Goal: Task Accomplishment & Management: Use online tool/utility

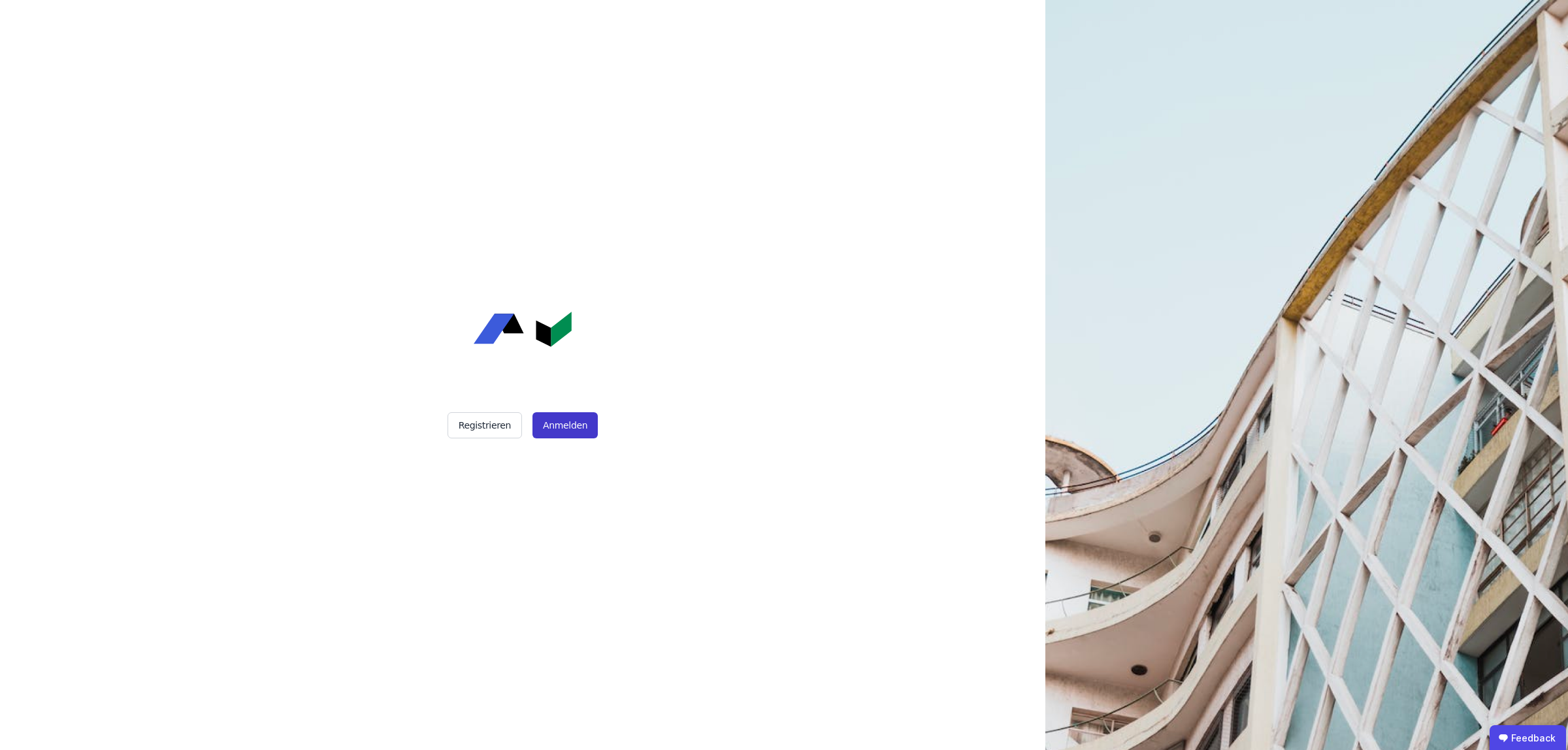
click at [578, 423] on button "Anmelden" at bounding box center [565, 425] width 65 height 26
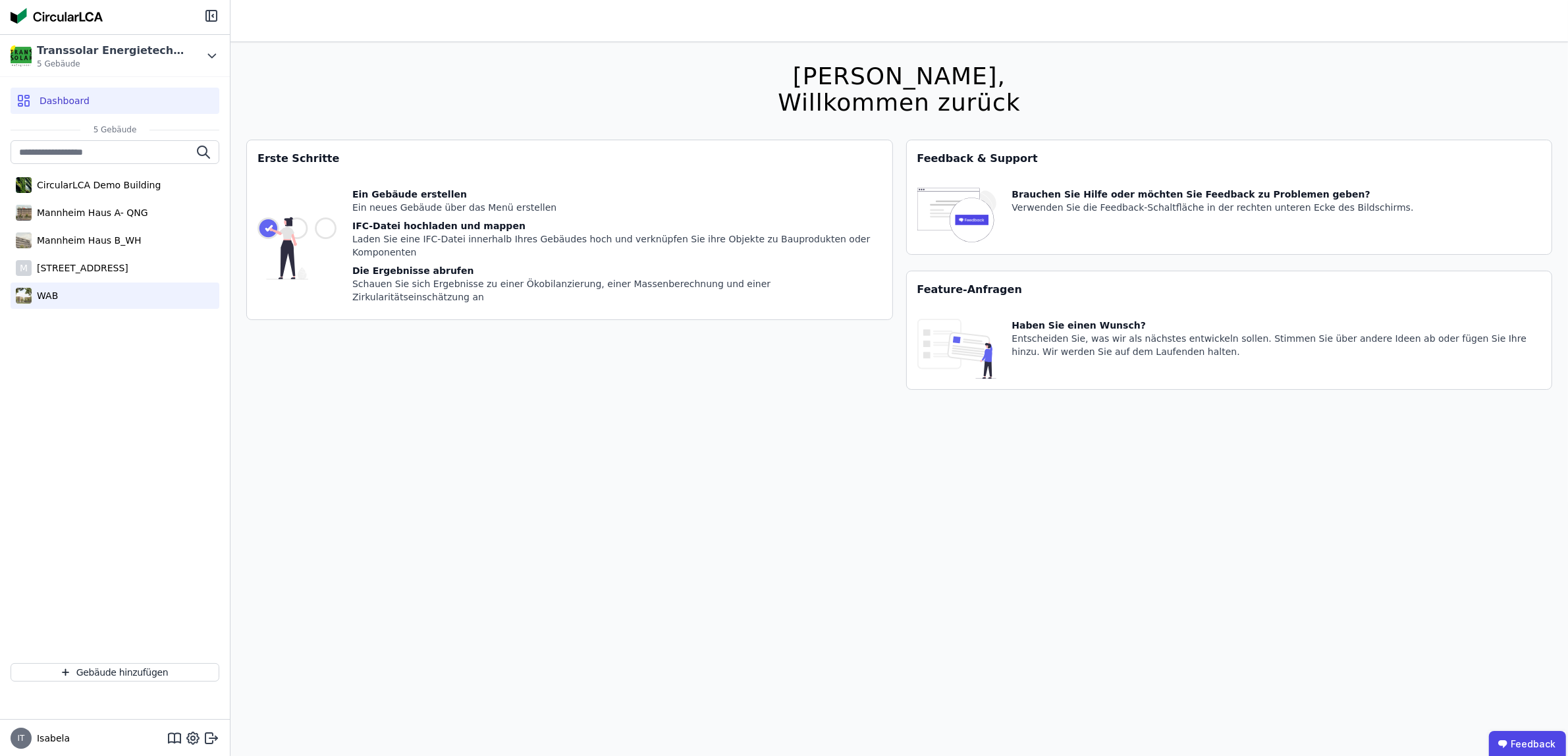
click at [47, 297] on div "WAB" at bounding box center [44, 295] width 26 height 13
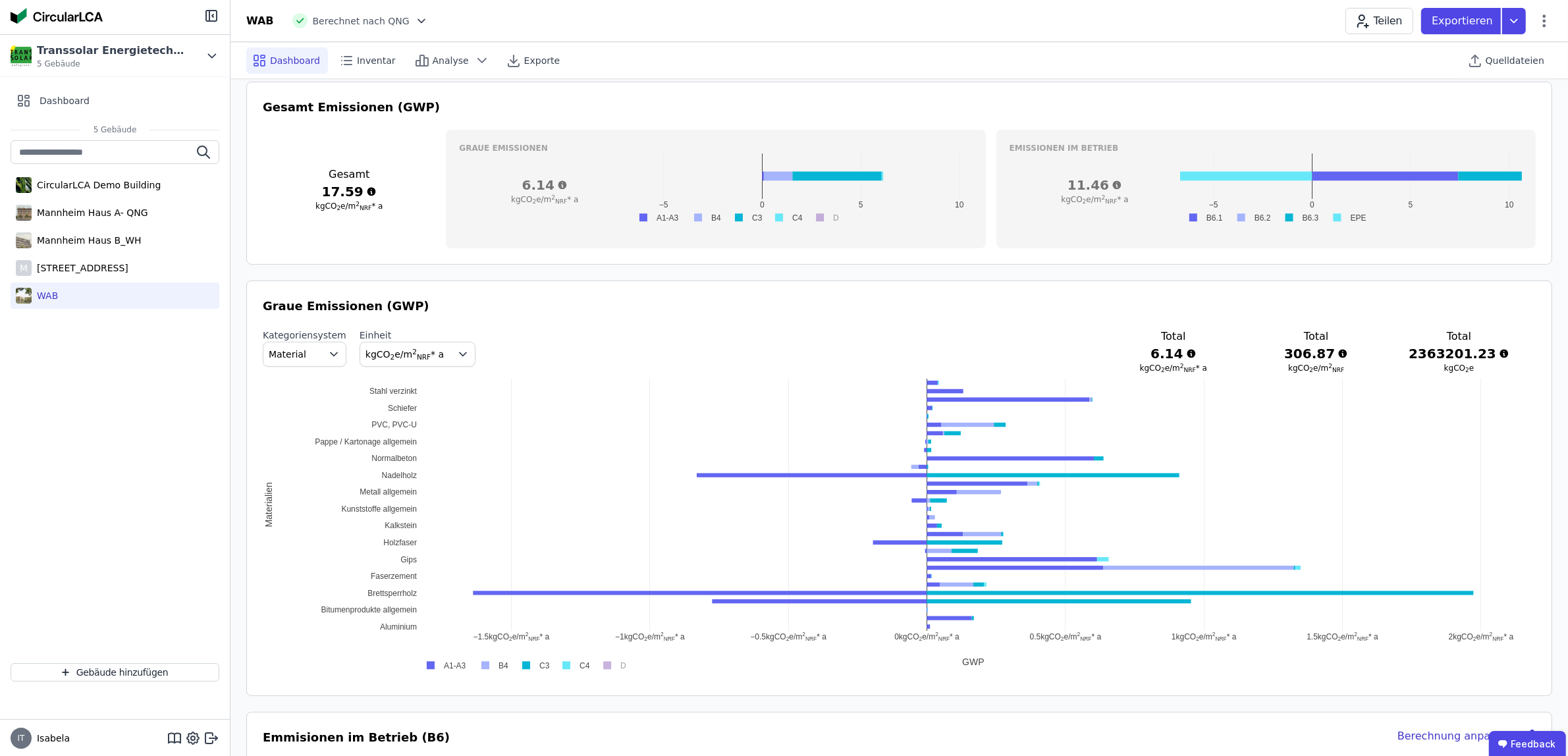
scroll to position [494, 0]
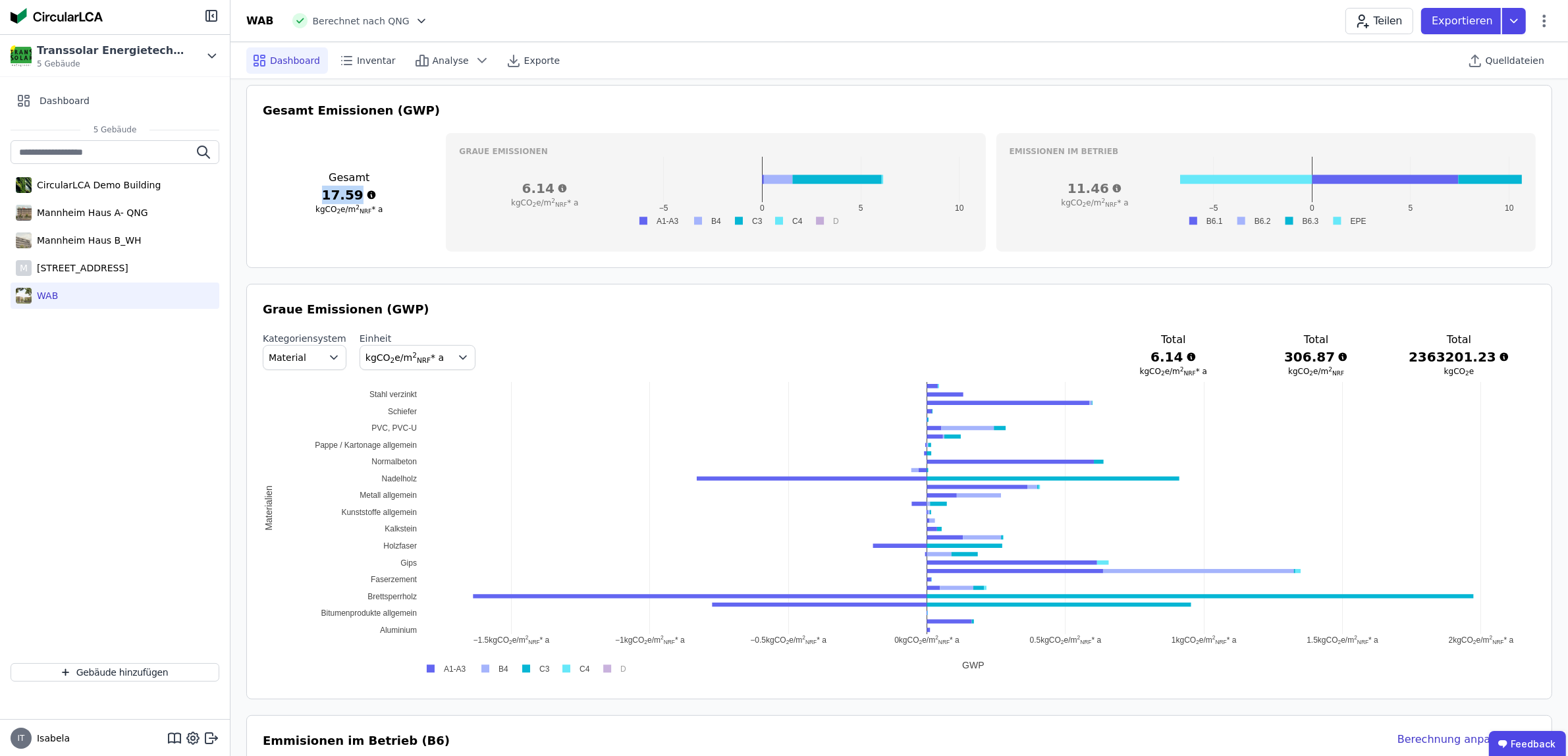
drag, startPoint x: 326, startPoint y: 196, endPoint x: 366, endPoint y: 195, distance: 40.0
click at [366, 195] on h3 "17.59" at bounding box center [349, 195] width 173 height 18
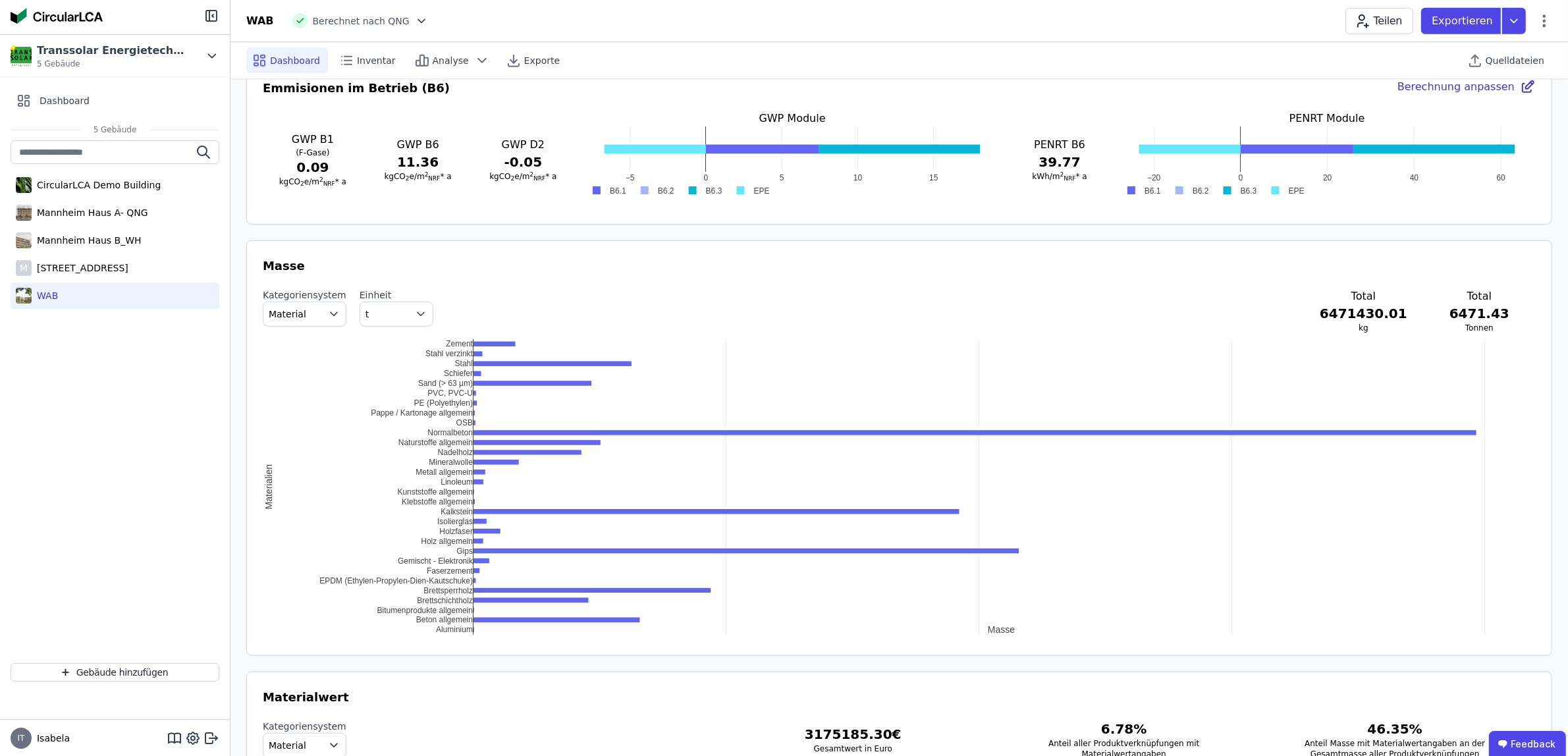
scroll to position [1153, 0]
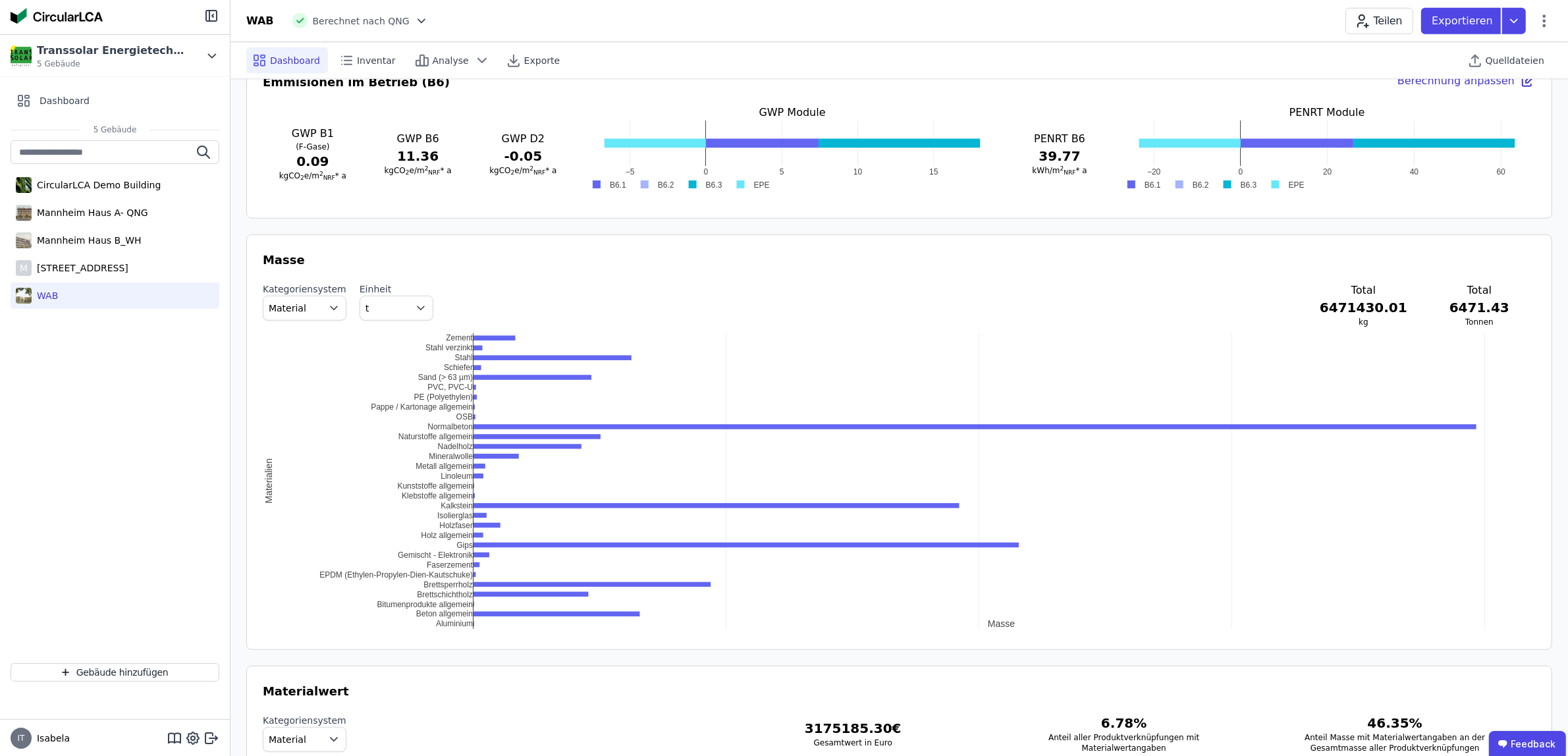
click at [396, 299] on button "t" at bounding box center [396, 308] width 74 height 25
click at [860, 307] on div "Kategoriensystem Material Einheit t kg kg/m 2 NRF t Total 6471430.01 kg Total 6…" at bounding box center [899, 305] width 1273 height 45
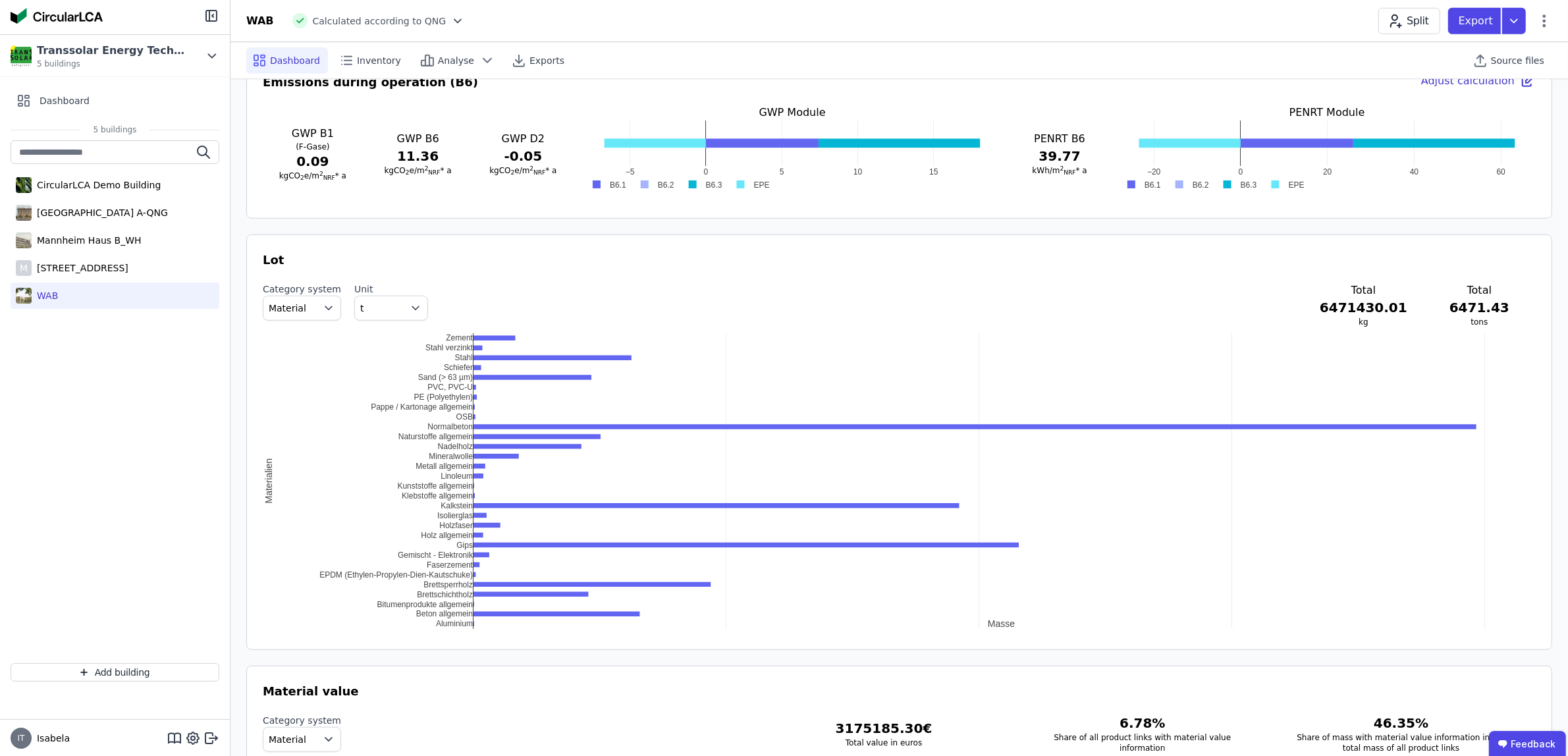
click at [429, 344] on div "0 500 1000 1500 2000 Aluminium Beton allgemein Bitumenprodukte allgemein Bretts…" at bounding box center [899, 481] width 1273 height 296
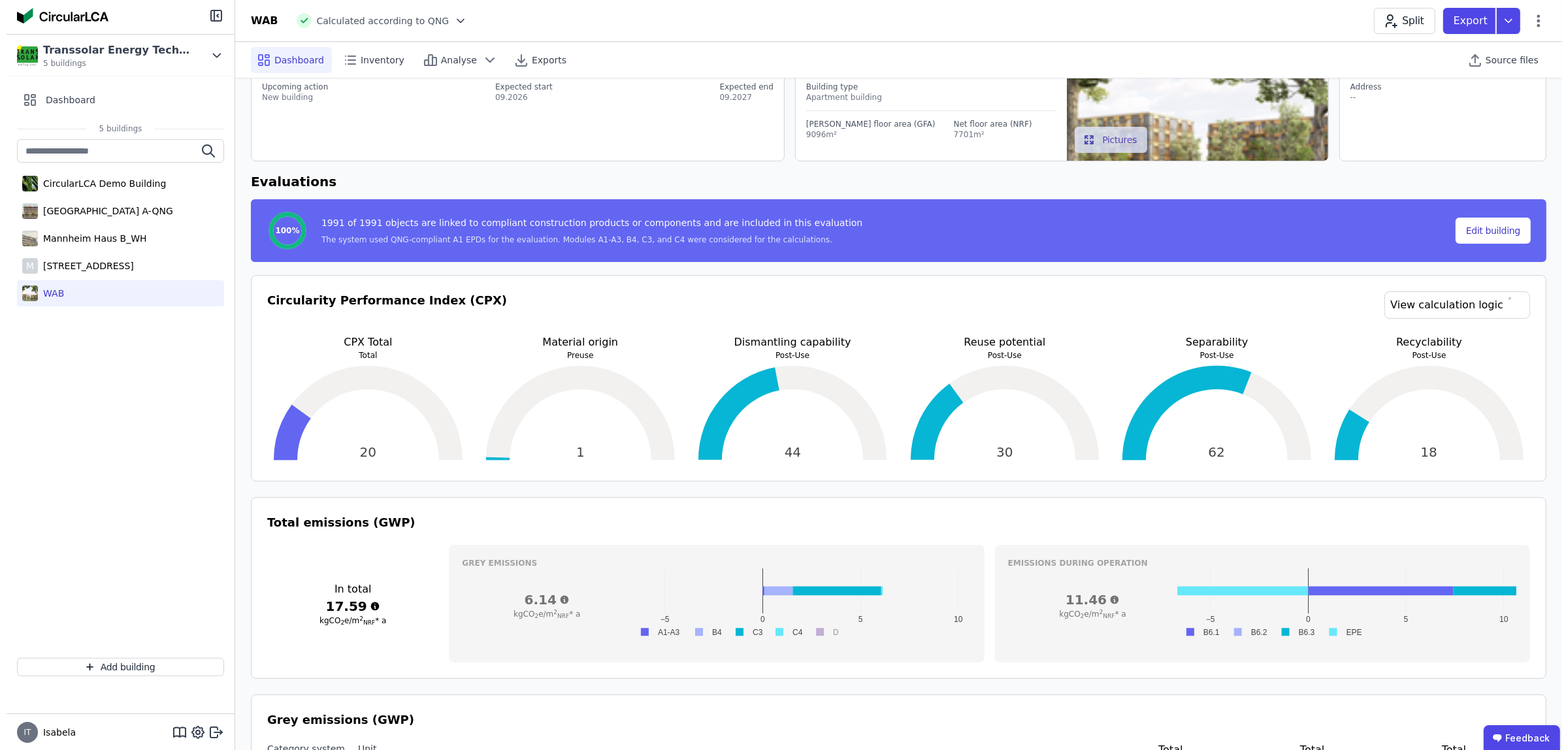
scroll to position [0, 0]
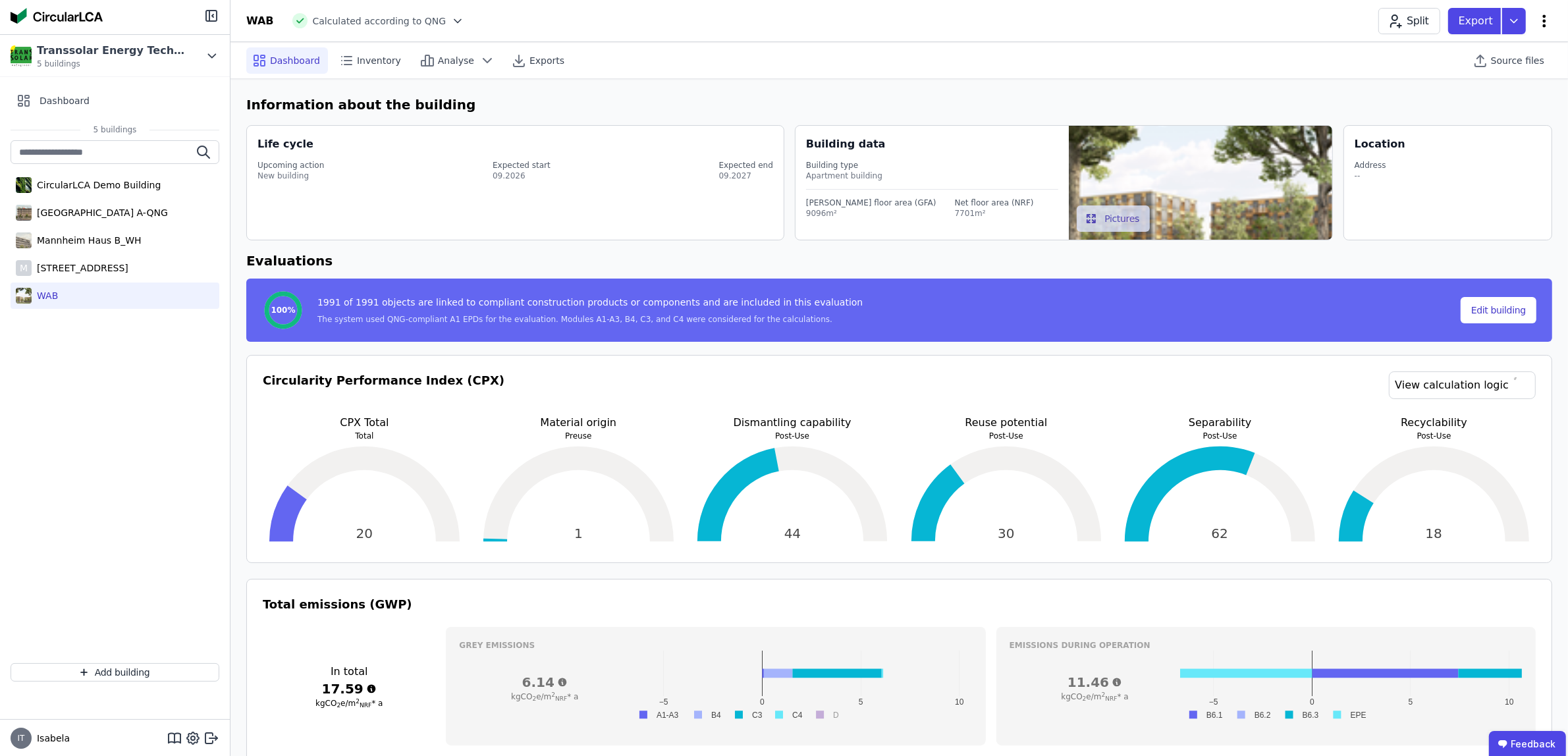
click at [1547, 21] on icon at bounding box center [1544, 21] width 16 height 16
click at [1502, 51] on div "Edit building" at bounding box center [1487, 52] width 127 height 24
select select "**********"
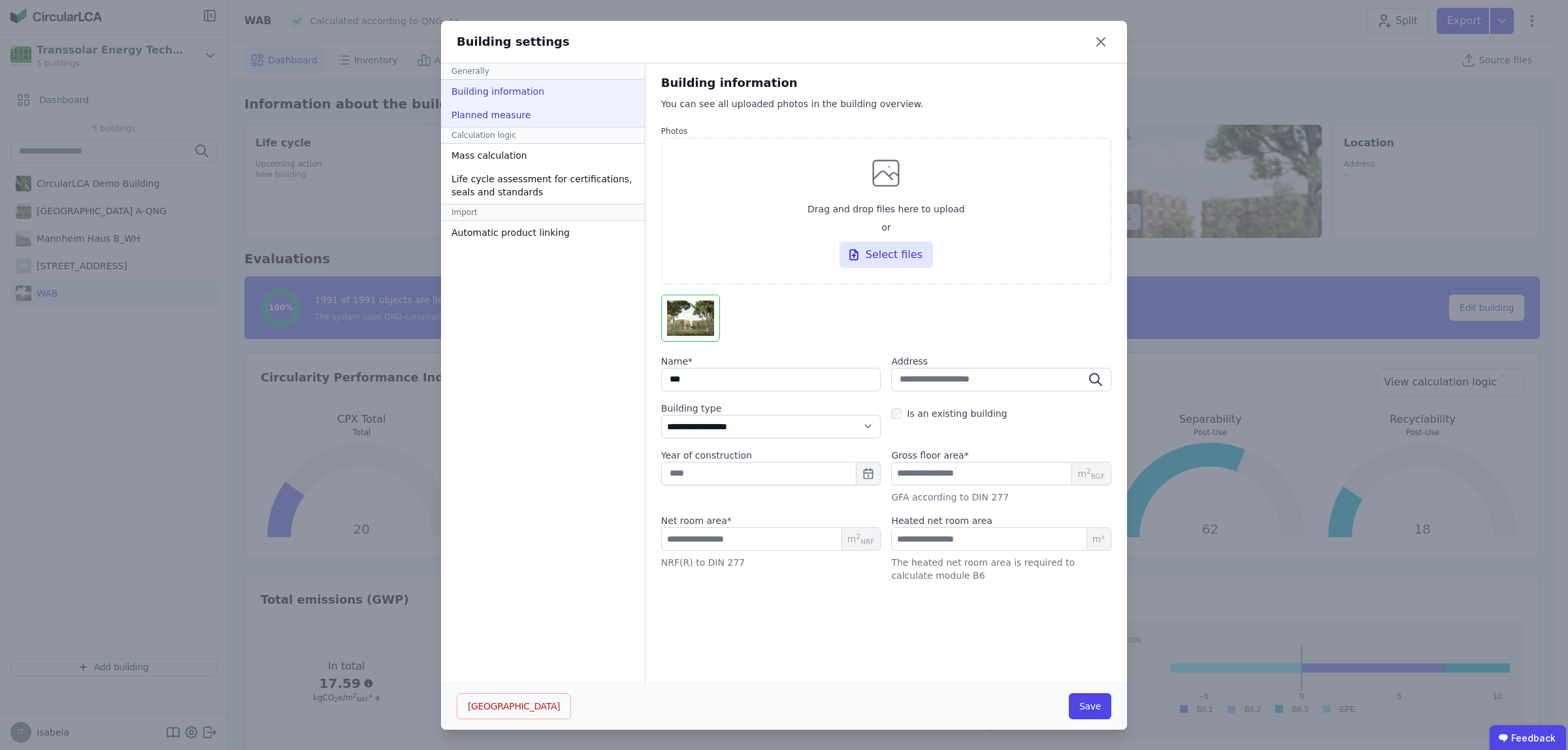
click at [511, 126] on div "Planned measure" at bounding box center [543, 115] width 204 height 24
select select "*"
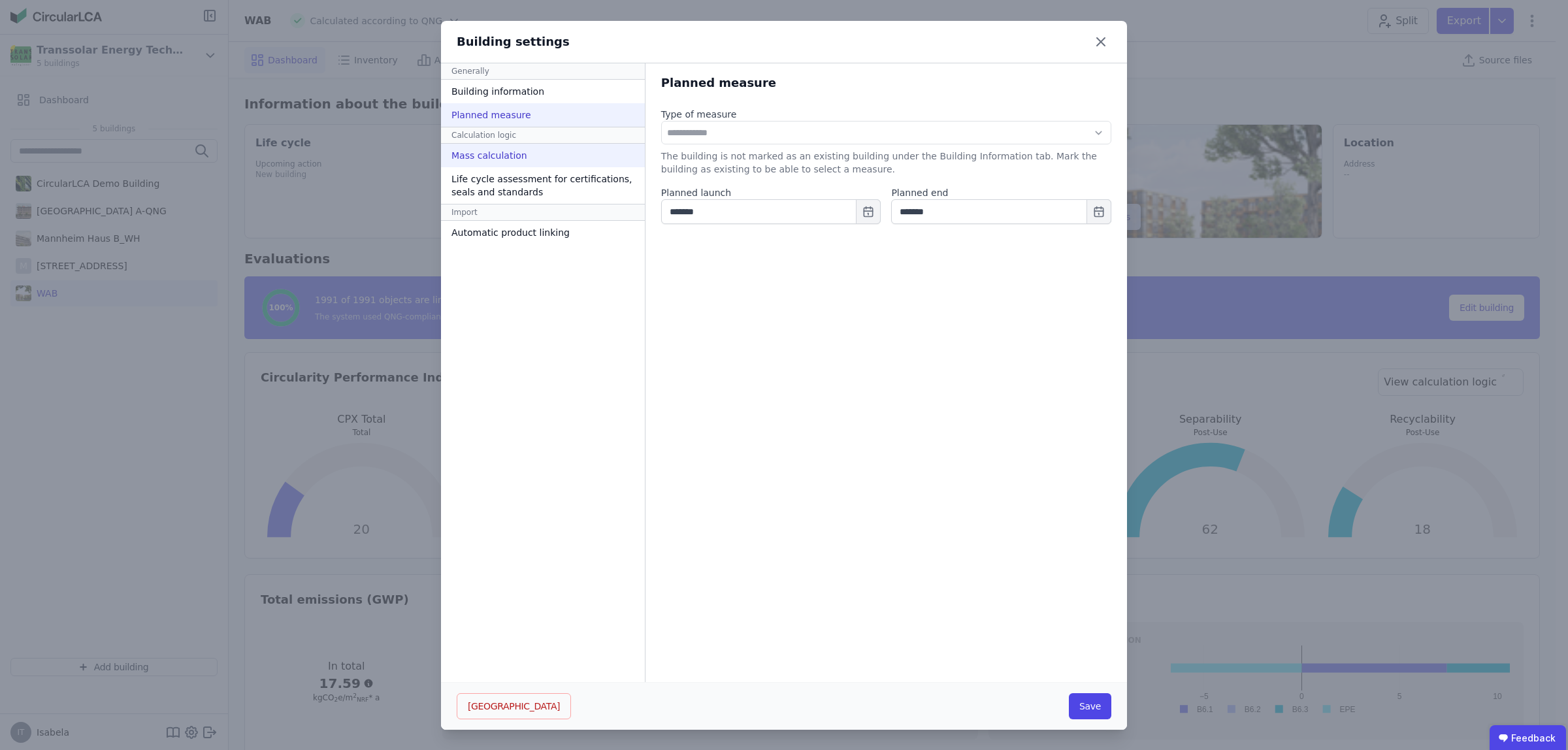
click at [496, 159] on font "Mass calculation" at bounding box center [489, 155] width 75 height 10
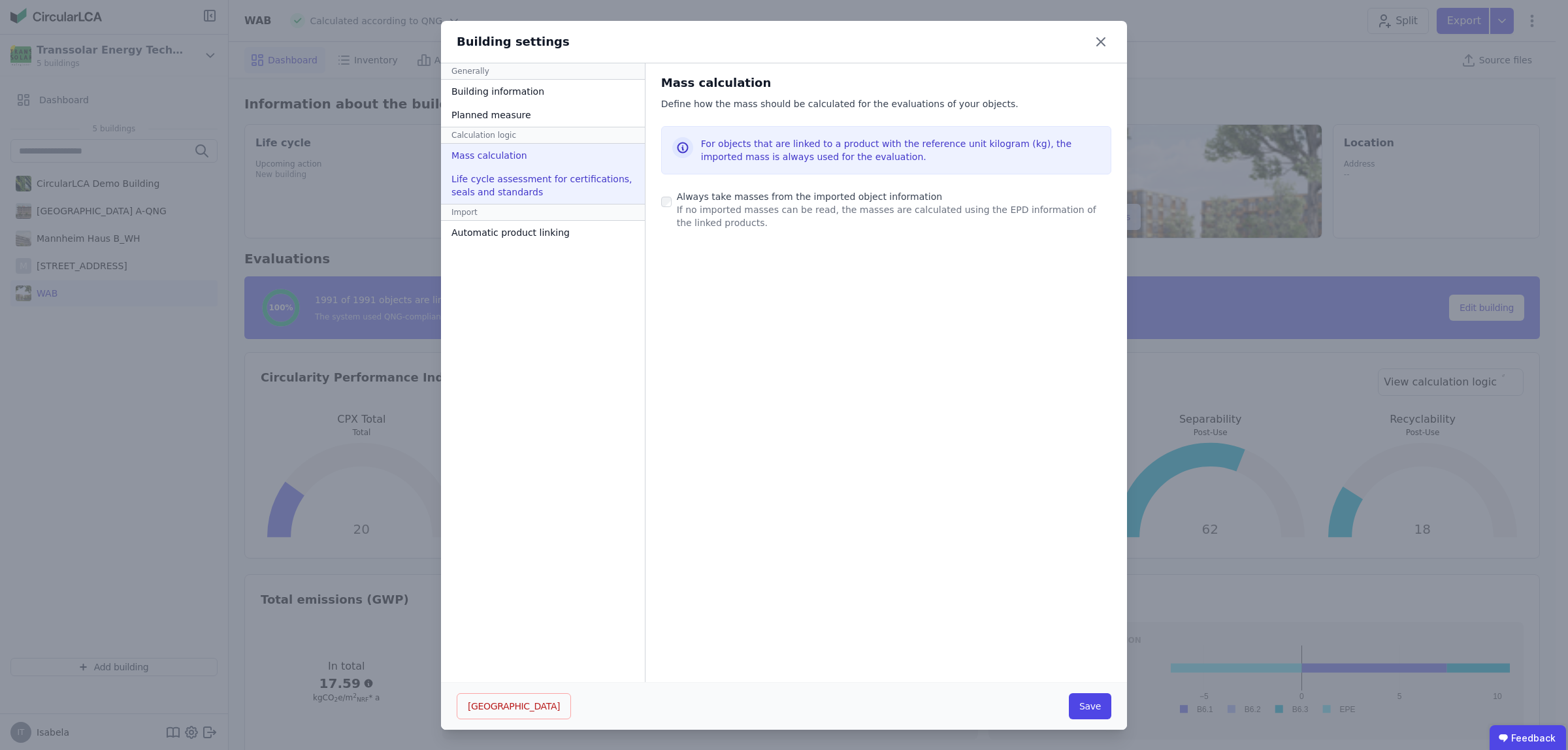
click at [474, 177] on font "Life cycle assessment for certifications, seals and standards" at bounding box center [542, 185] width 181 height 24
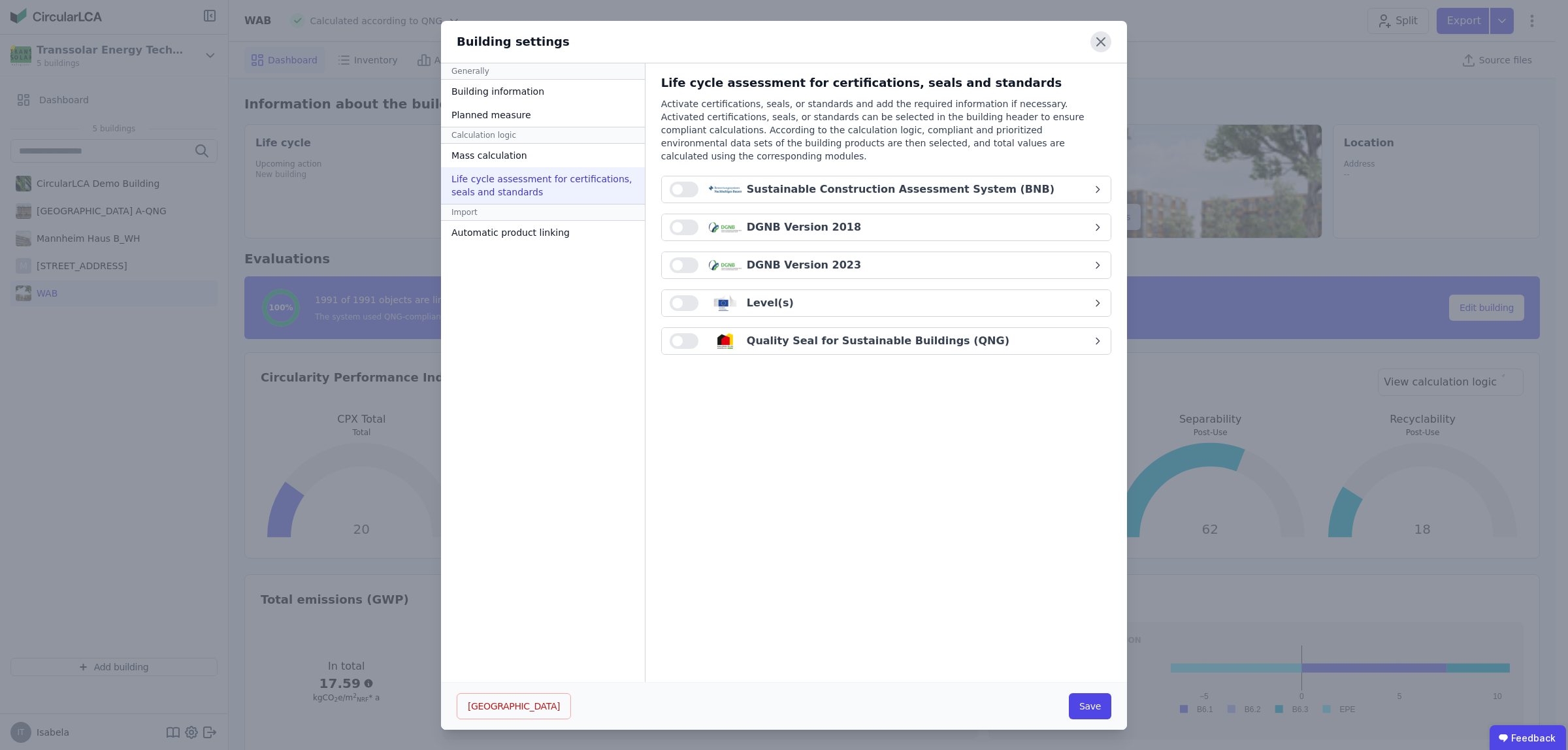
click at [1097, 45] on icon at bounding box center [1101, 42] width 8 height 8
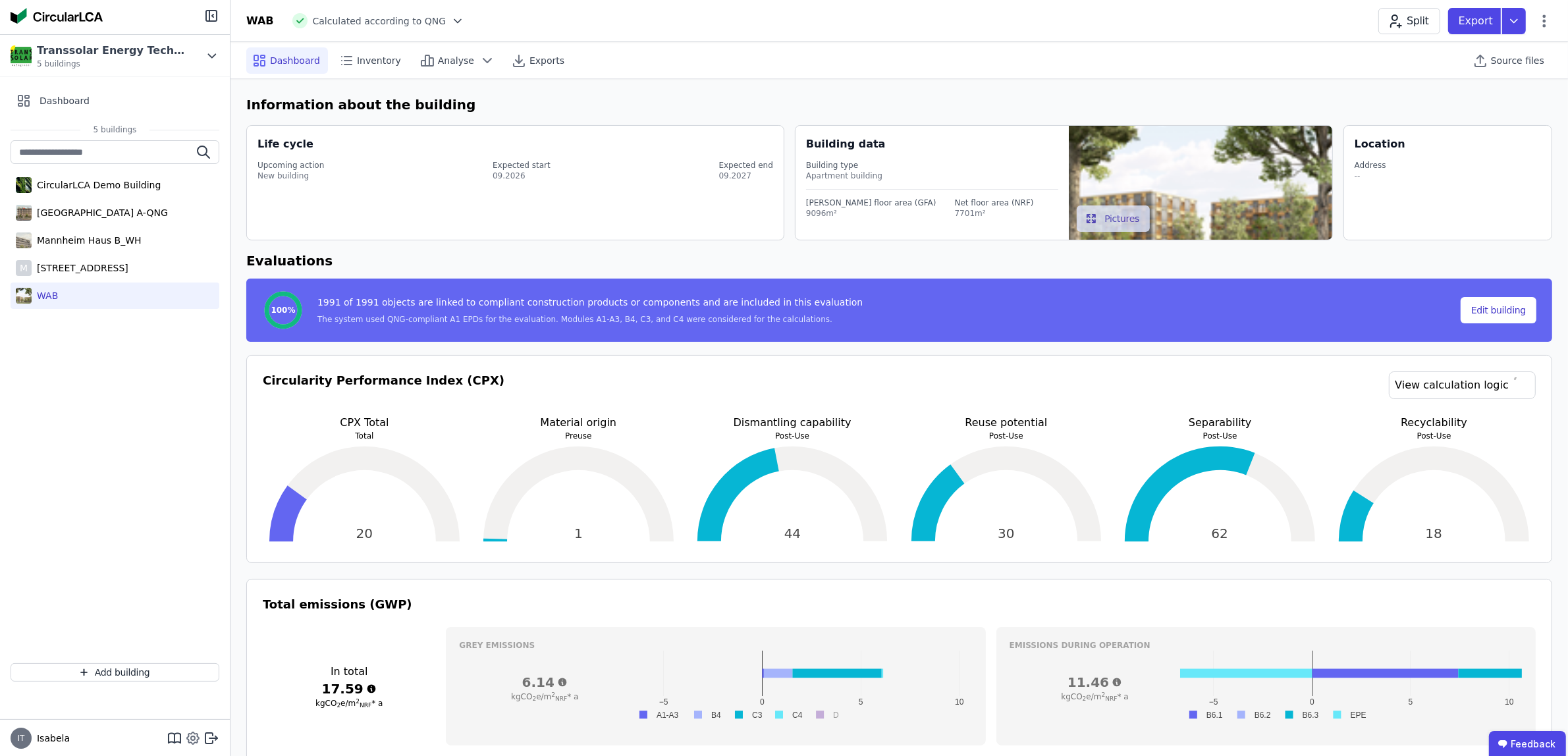
click at [192, 738] on icon at bounding box center [193, 738] width 16 height 16
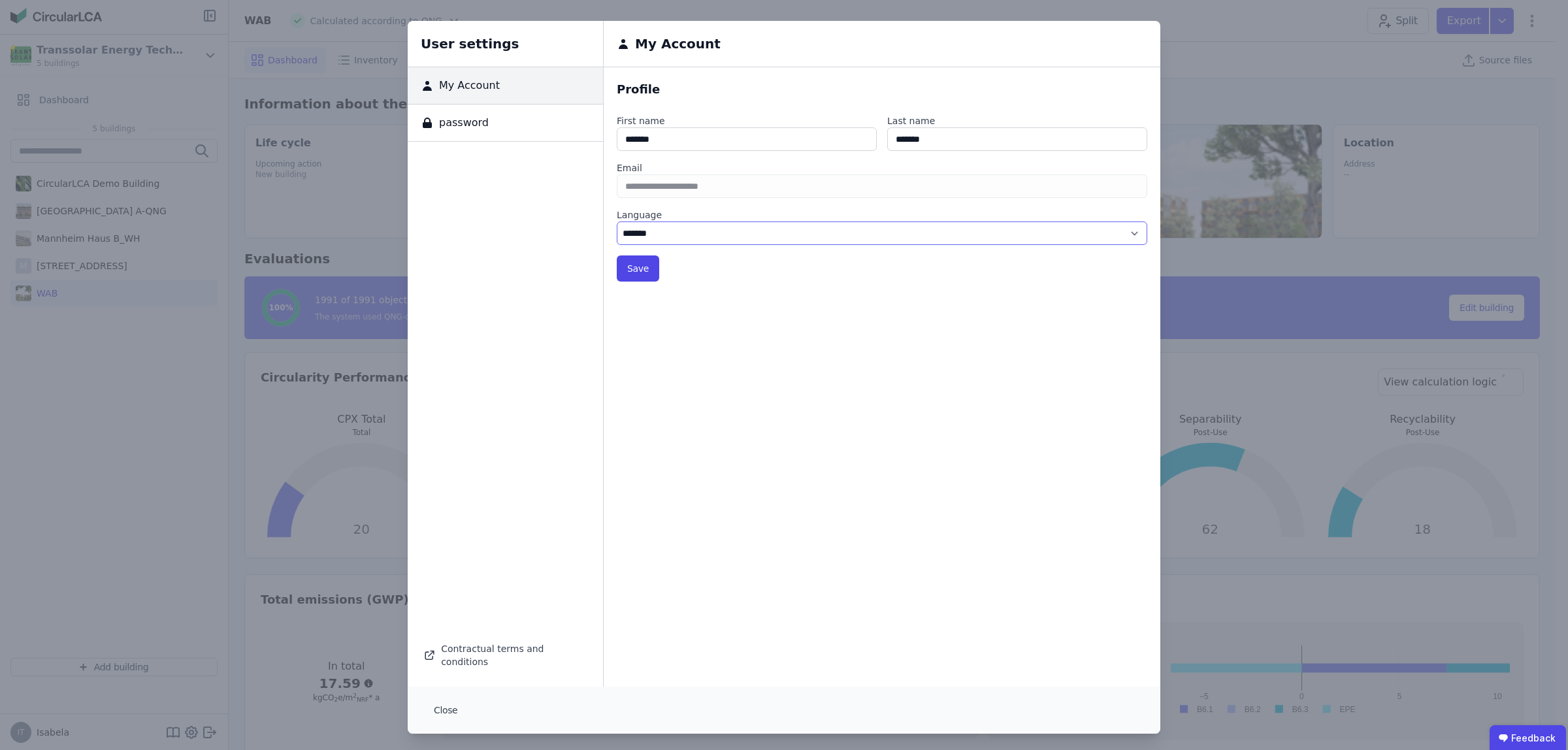
click at [721, 236] on select "******* ******" at bounding box center [881, 233] width 530 height 24
select select "*"
click at [617, 221] on select "******* ******" at bounding box center [881, 233] width 530 height 24
click at [632, 266] on font "Save" at bounding box center [638, 268] width 21 height 10
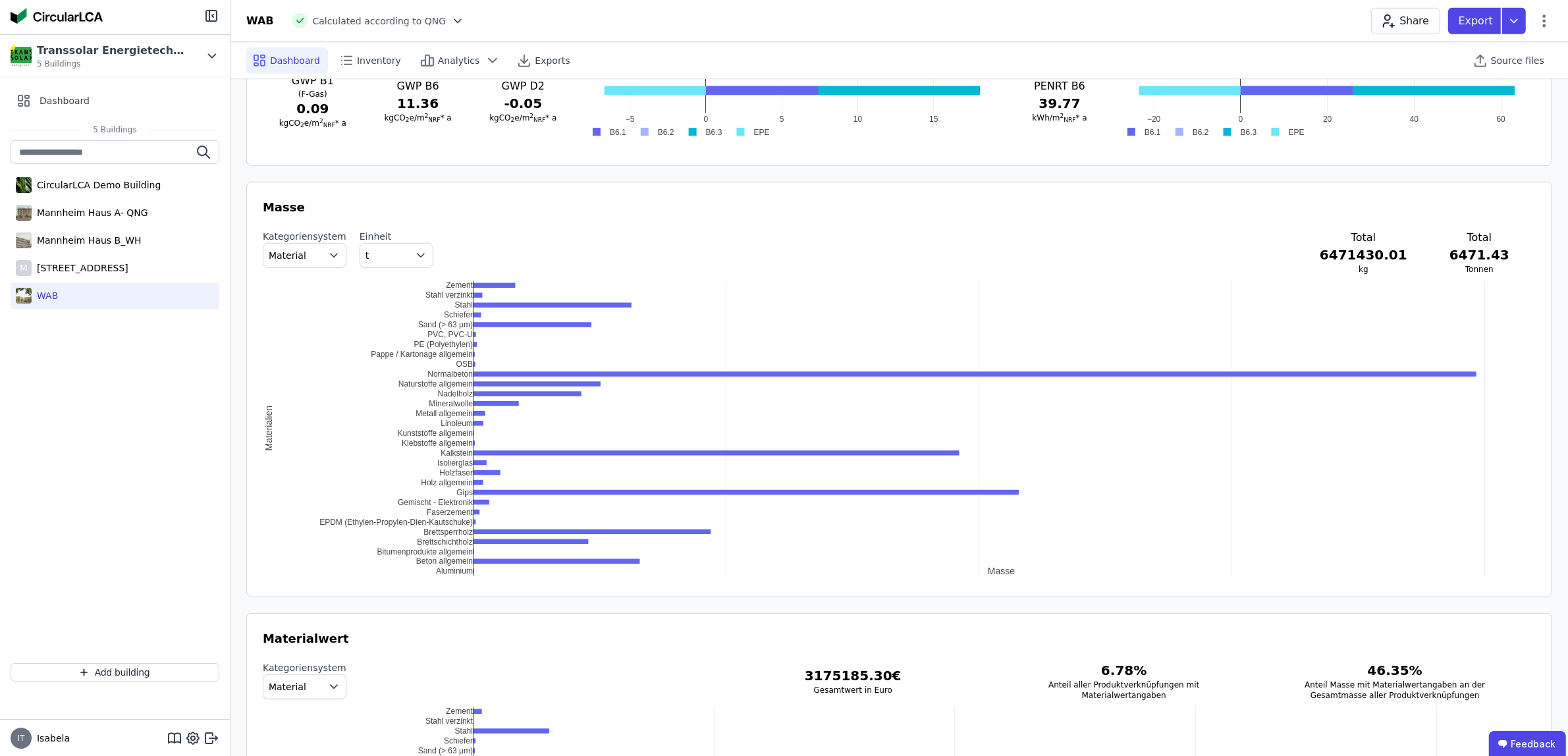
scroll to position [1153, 0]
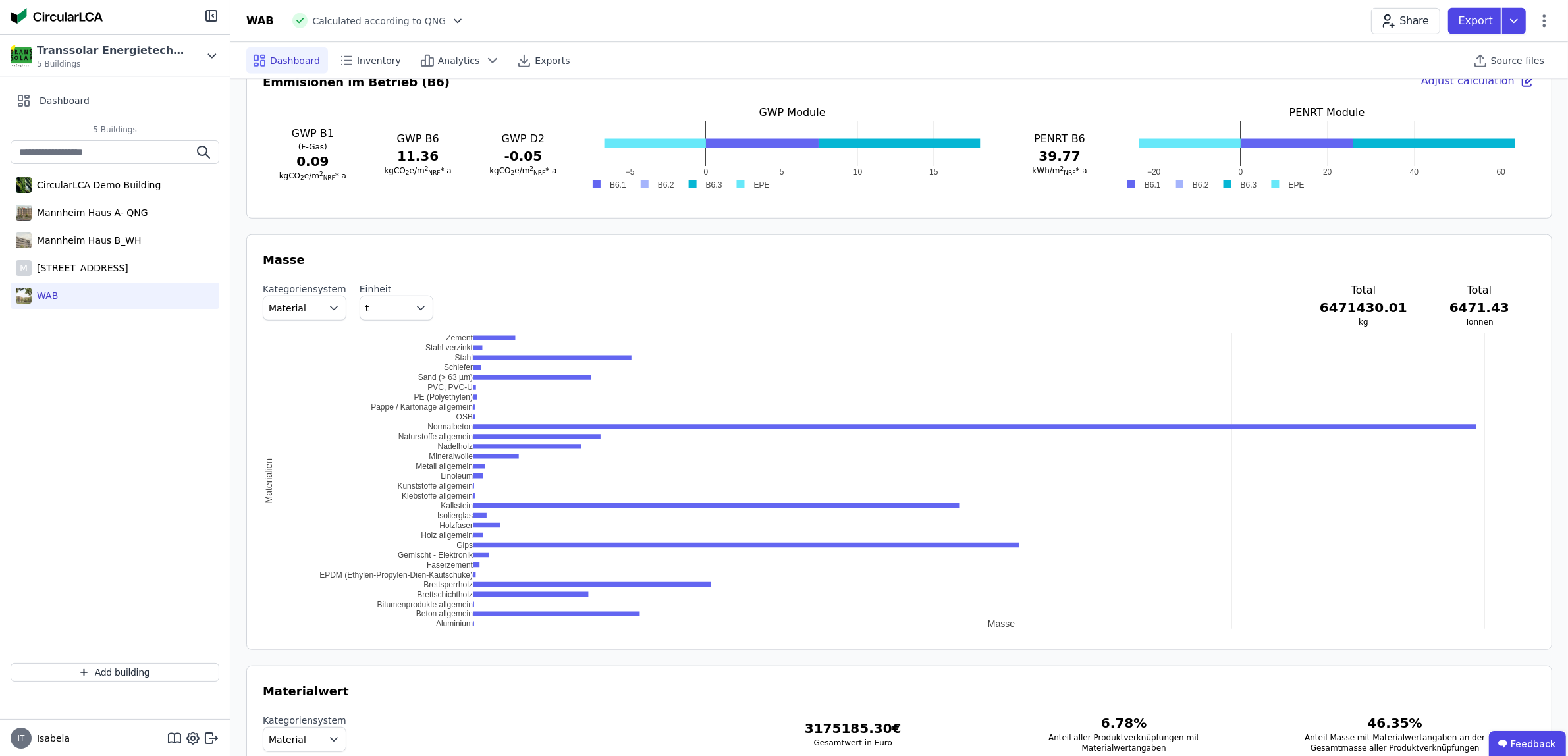
click at [366, 307] on span "t" at bounding box center [386, 308] width 41 height 13
click at [366, 355] on li "kg/m 2 NRF" at bounding box center [397, 363] width 73 height 24
click at [308, 307] on button "Material" at bounding box center [305, 308] width 84 height 25
click at [303, 363] on span "IFC Entity" at bounding box center [296, 362] width 44 height 13
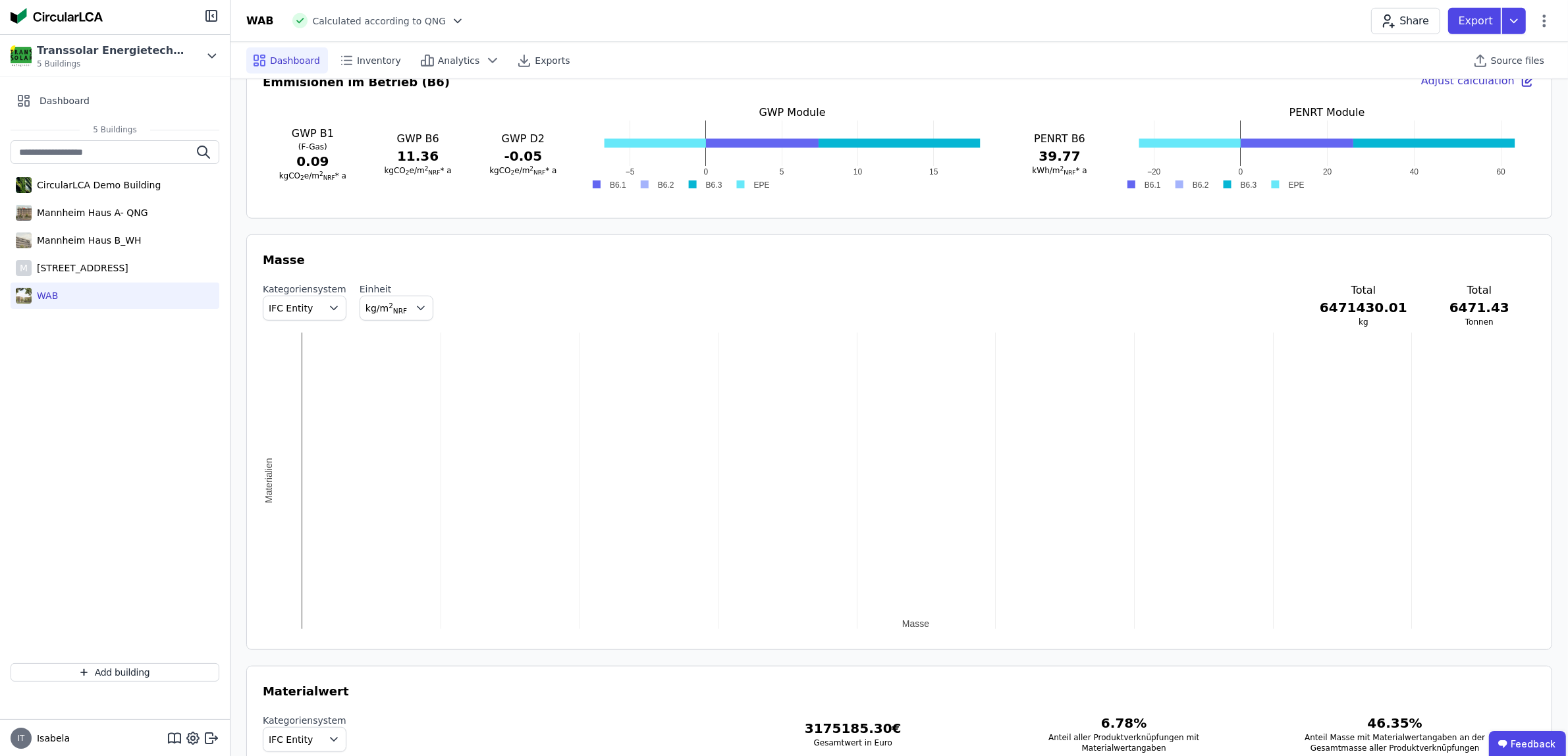
click at [303, 313] on span "IFC Entity" at bounding box center [290, 308] width 44 height 13
click at [294, 387] on span "DIN 276" at bounding box center [292, 386] width 37 height 13
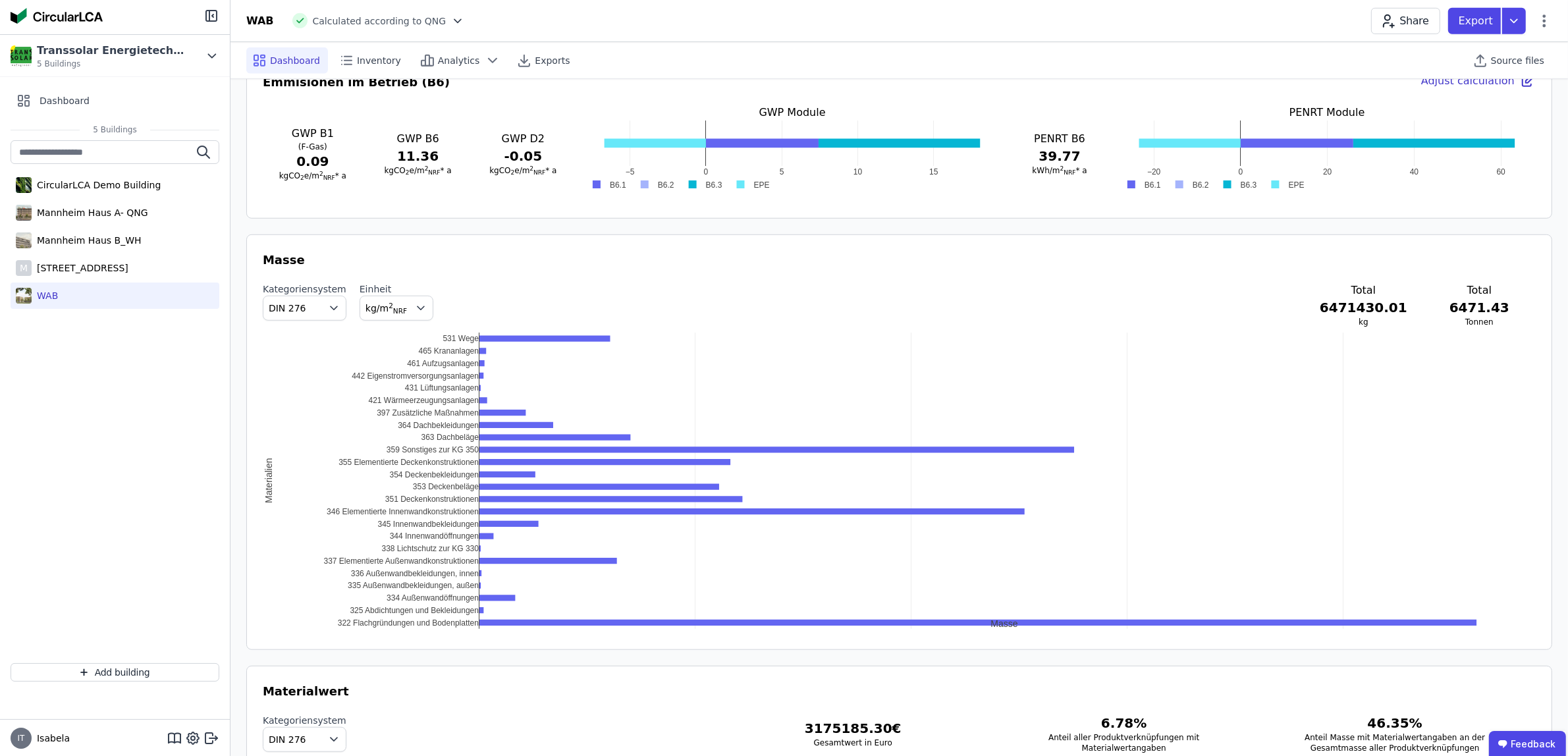
click at [299, 307] on span "DIN 276" at bounding box center [287, 308] width 37 height 13
click at [296, 331] on li "Material" at bounding box center [305, 339] width 82 height 24
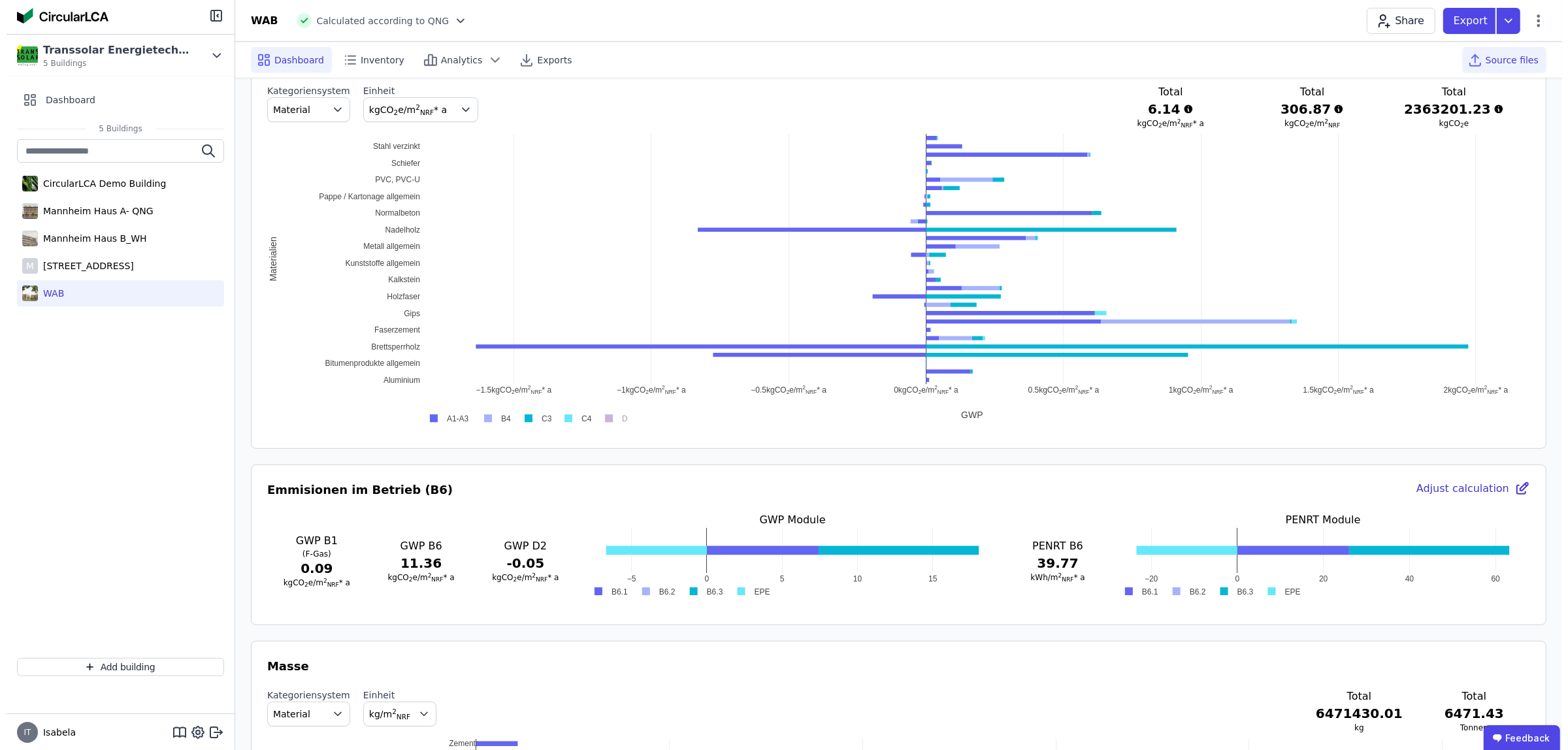
scroll to position [572, 0]
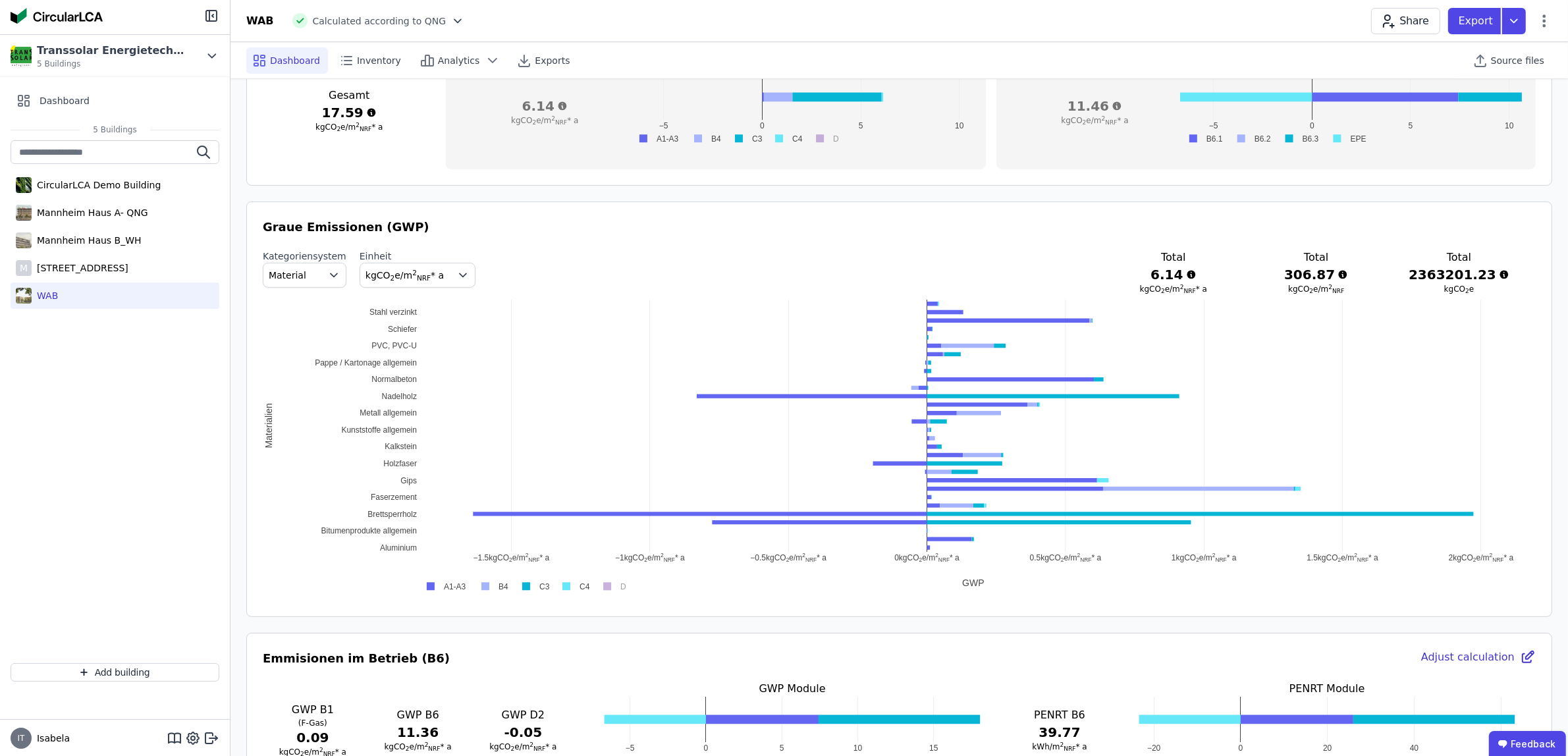
click at [1536, 32] on div "Export" at bounding box center [1491, 21] width 88 height 26
click at [1511, 24] on icon at bounding box center [1513, 21] width 24 height 26
click at [1452, 102] on div "life cycle assessment" at bounding box center [1424, 99] width 98 height 13
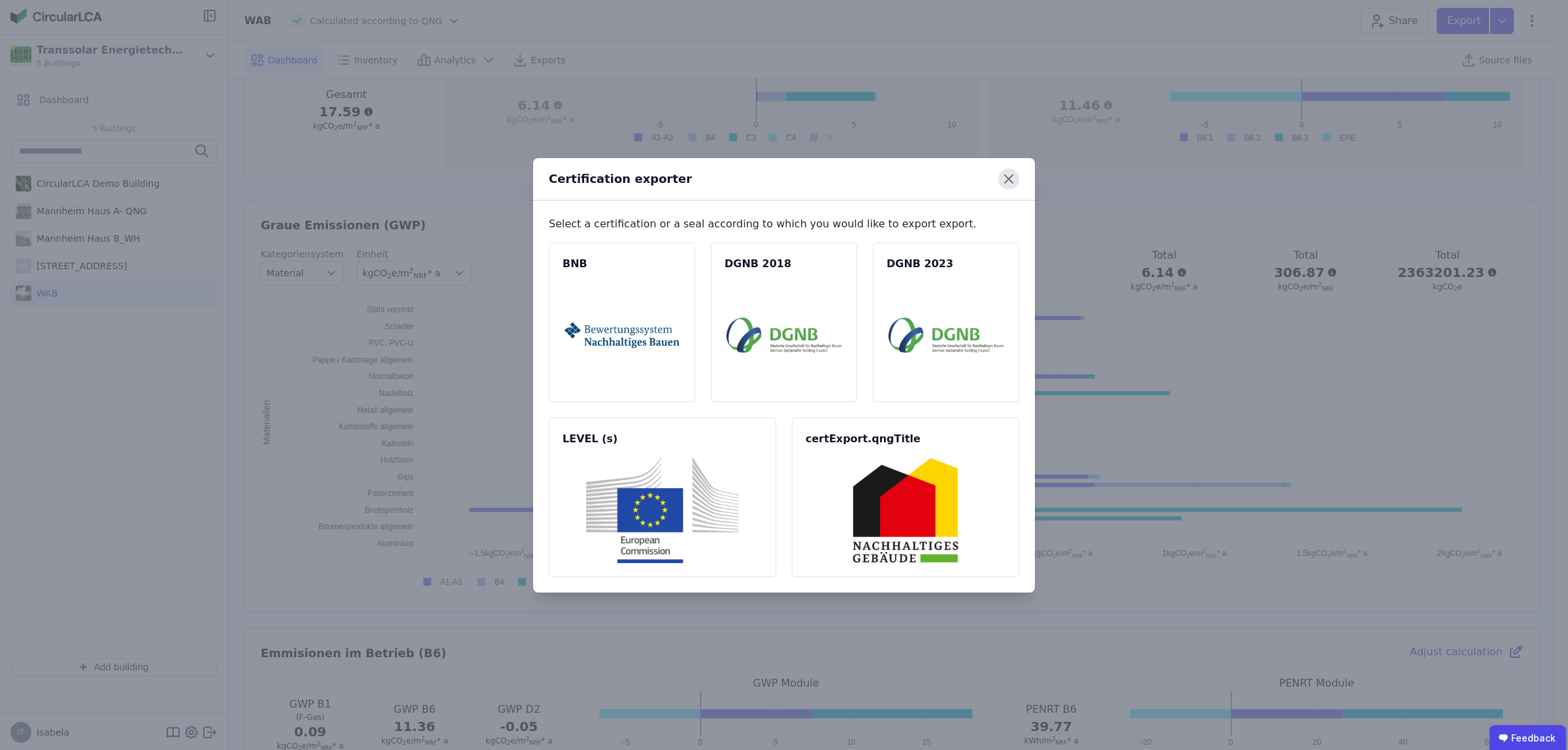
click at [1010, 180] on icon at bounding box center [1009, 179] width 8 height 8
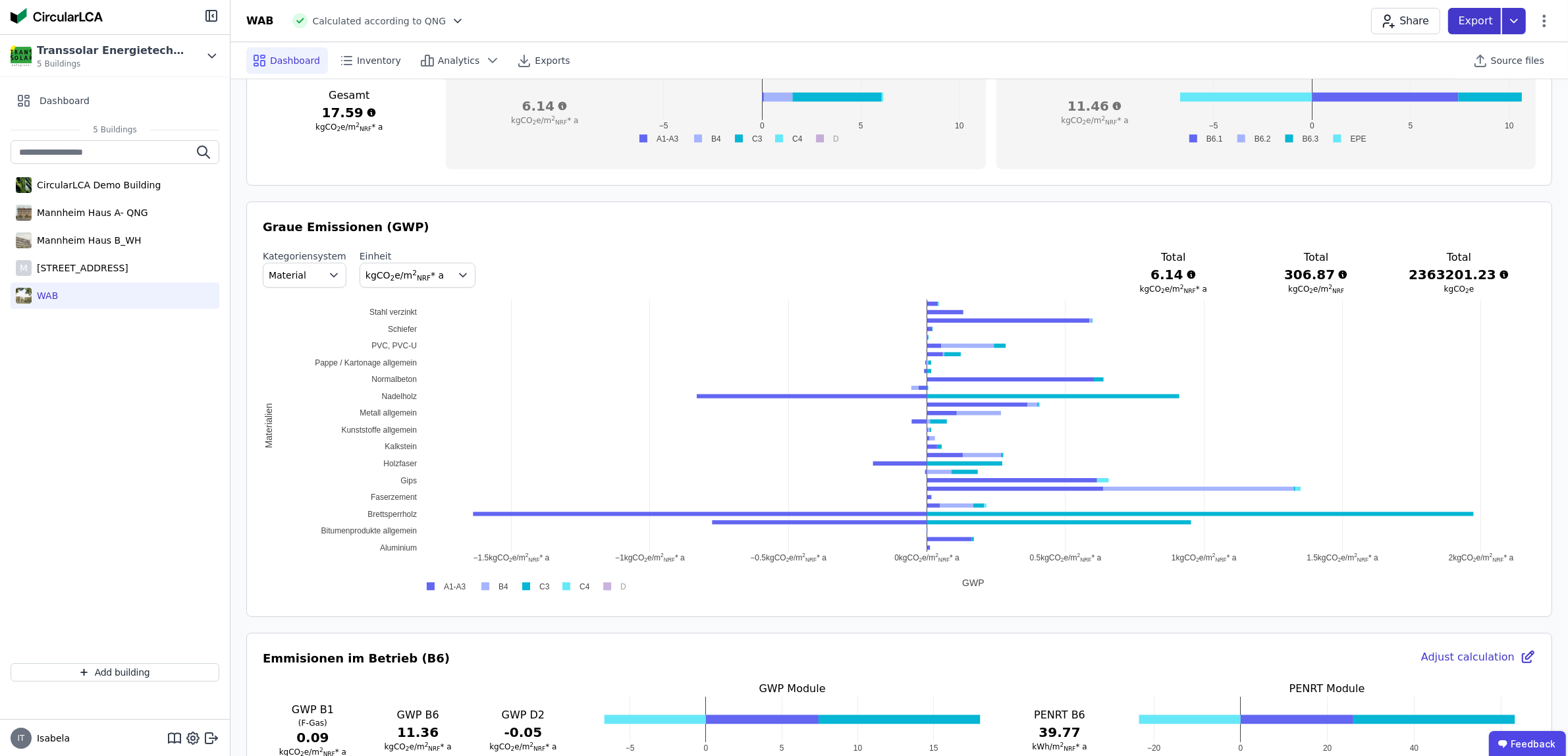
click at [1513, 26] on icon at bounding box center [1513, 21] width 24 height 26
click at [1443, 68] on div "Inventory" at bounding box center [1445, 76] width 161 height 24
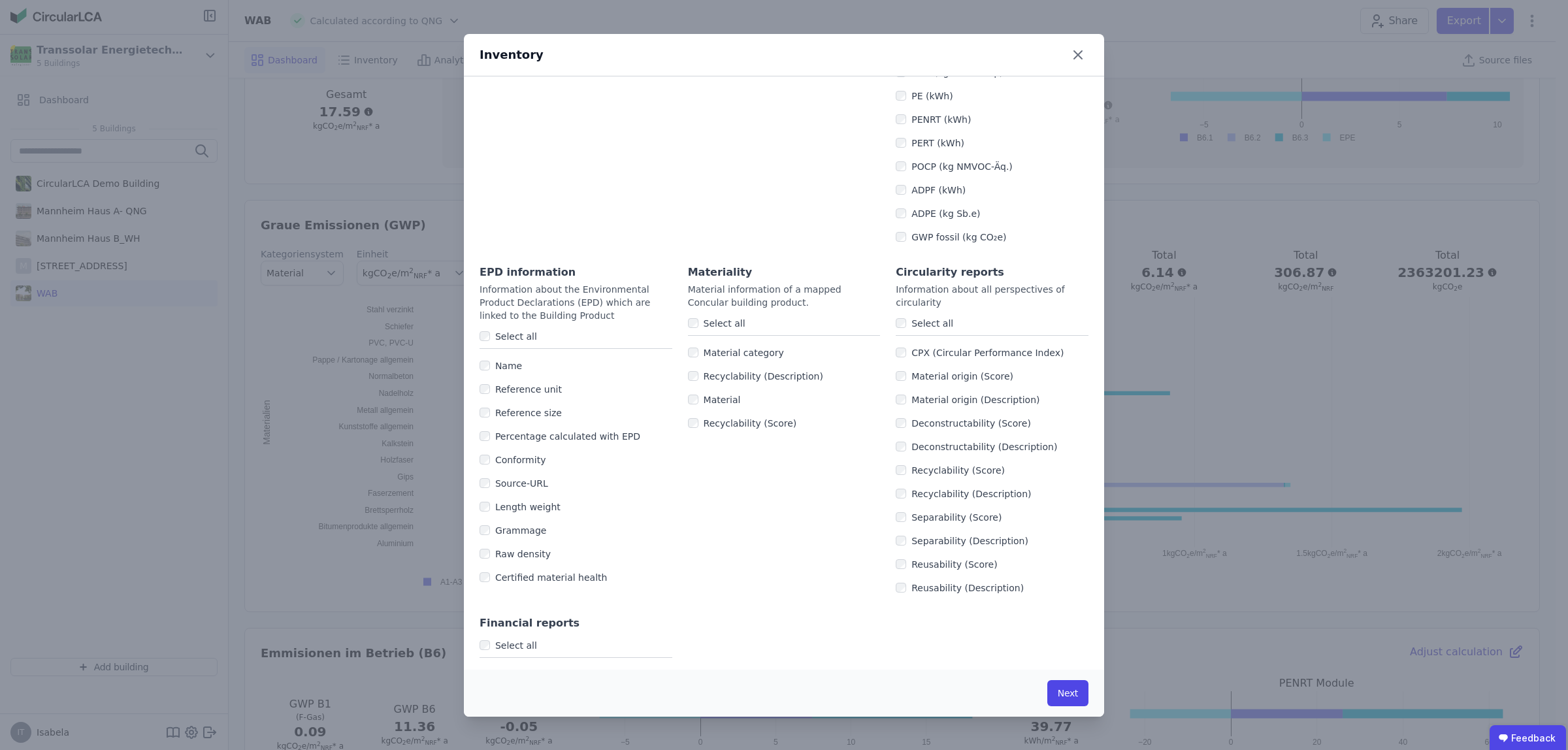
scroll to position [627, 0]
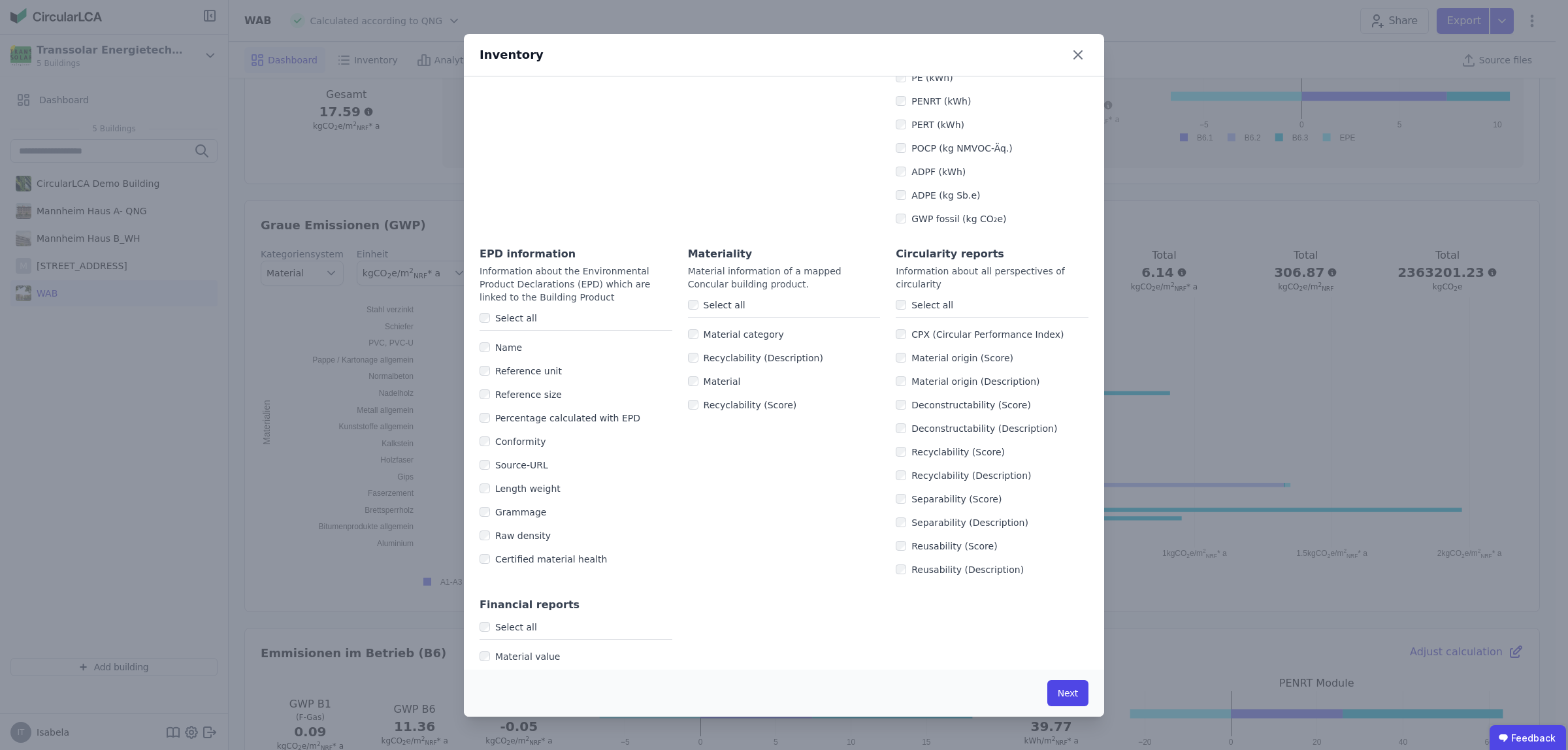
click at [1086, 49] on icon at bounding box center [1078, 55] width 21 height 21
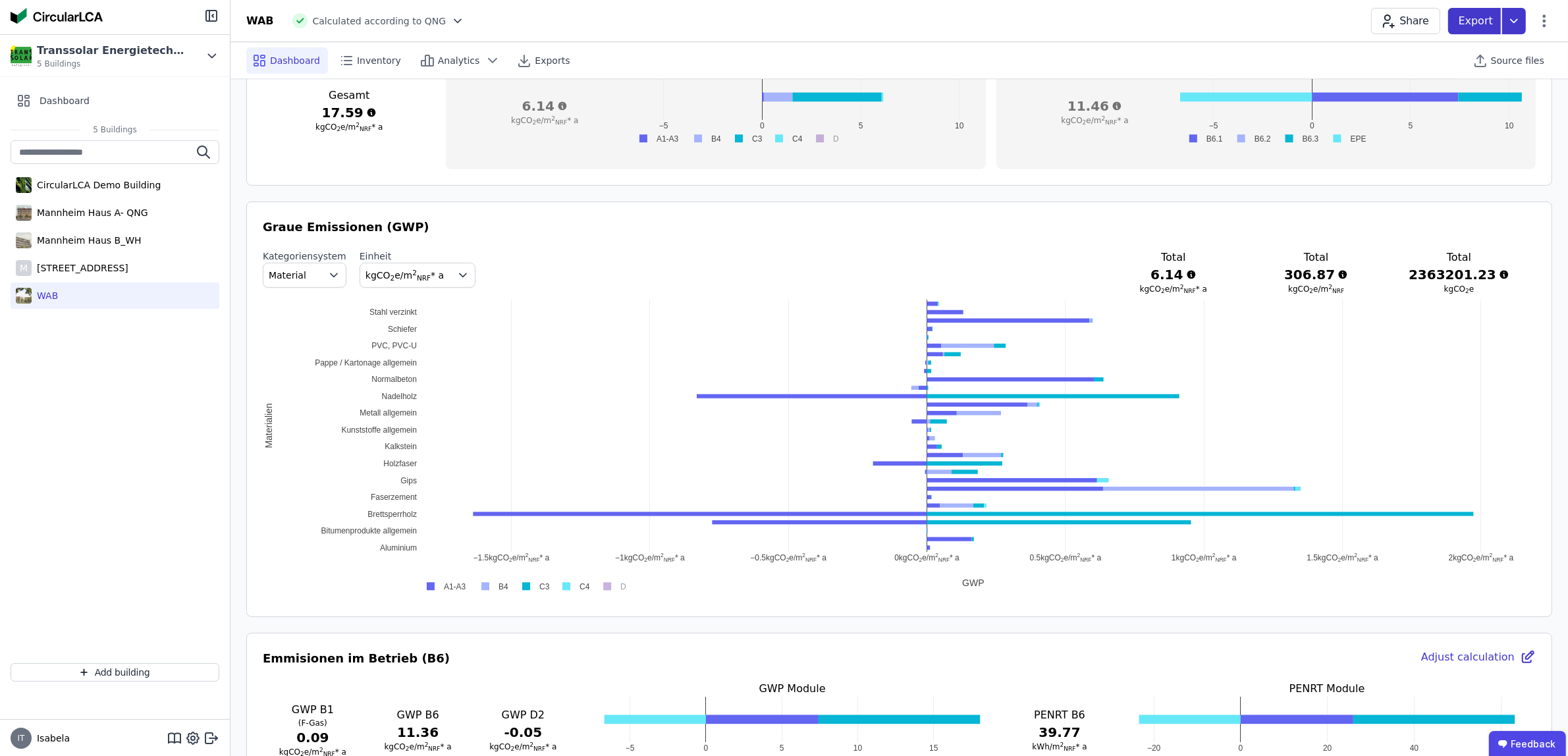
click at [1519, 20] on icon at bounding box center [1513, 21] width 24 height 26
click at [1476, 50] on div "DGNB Building resources pass" at bounding box center [1445, 51] width 139 height 13
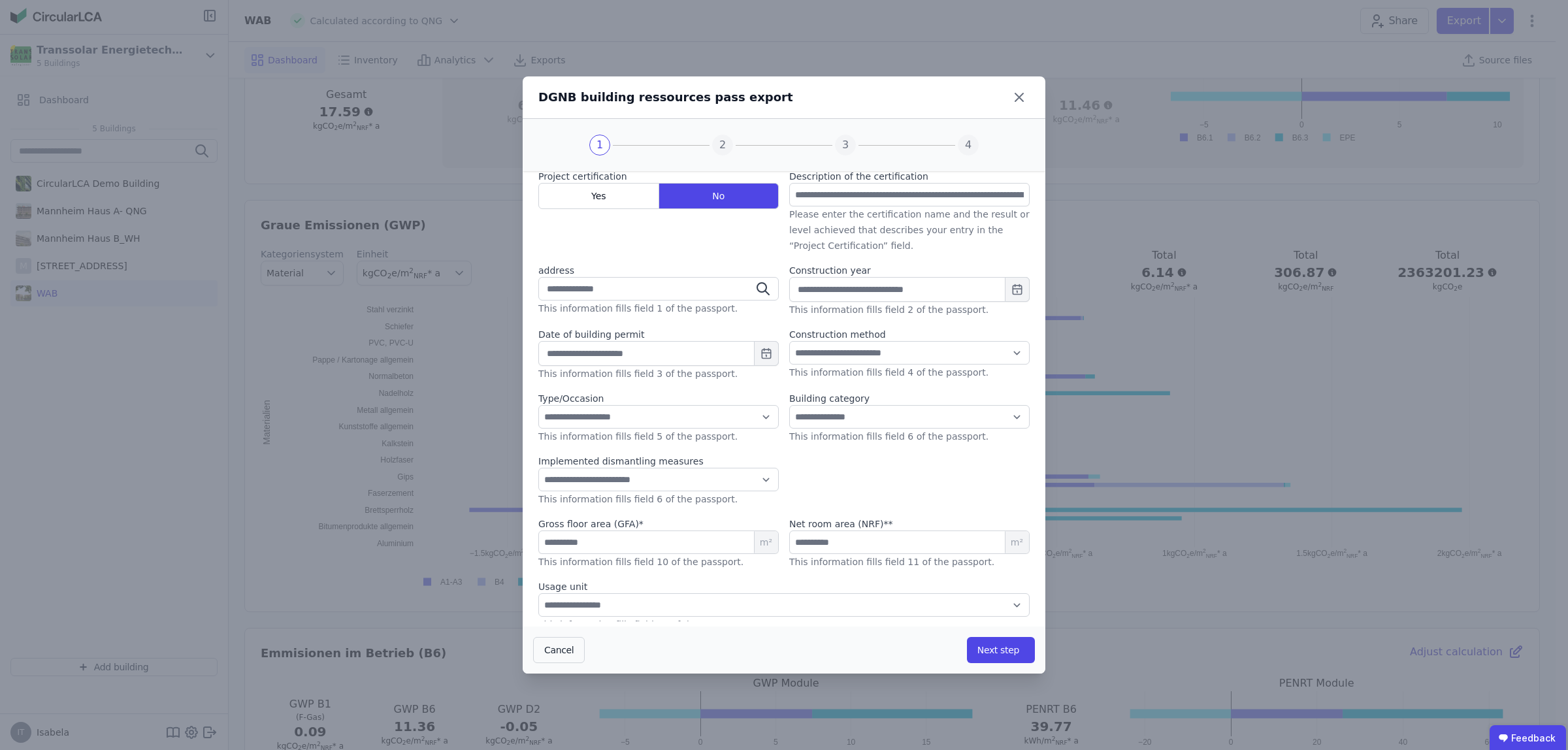
scroll to position [48, 0]
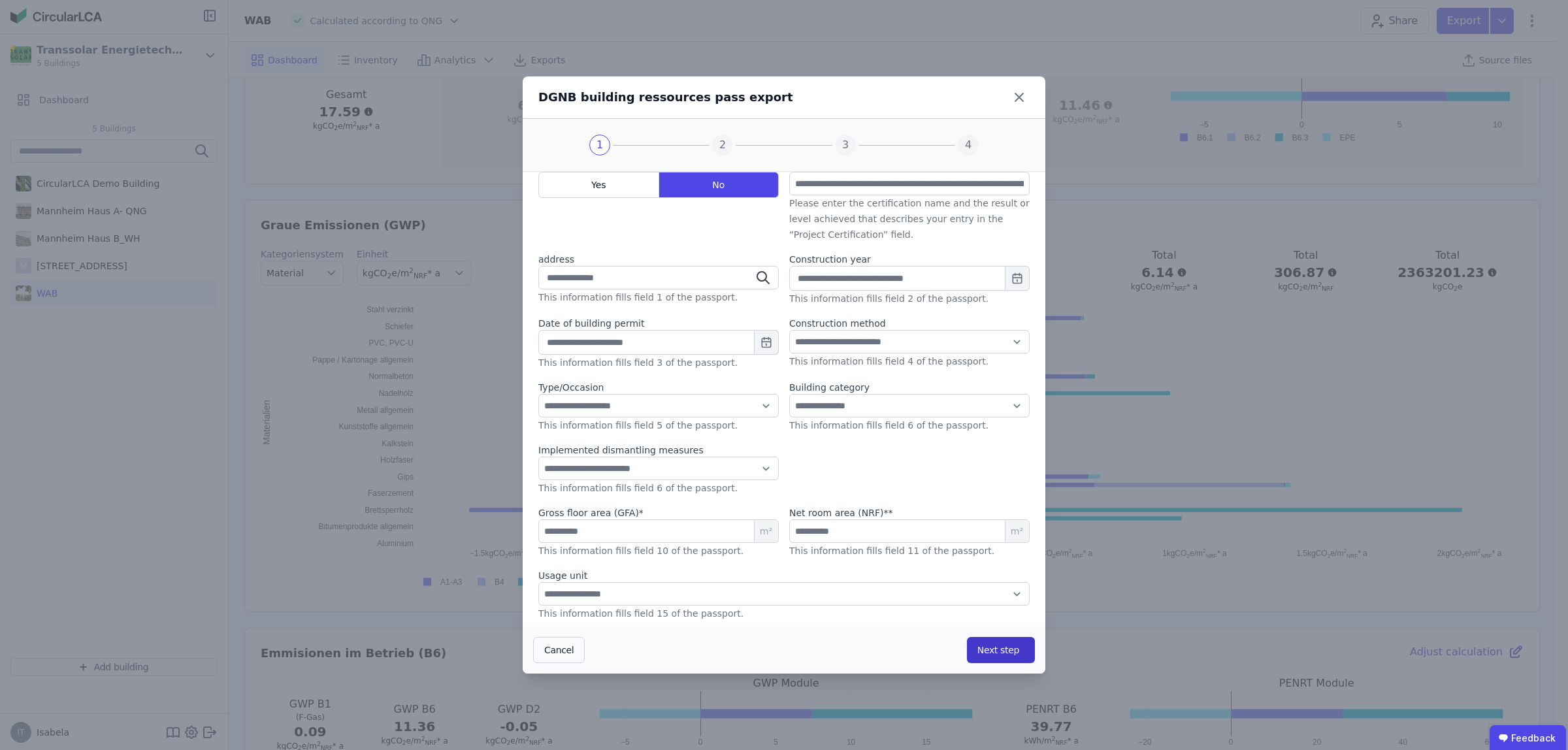
click at [992, 647] on button "Next step" at bounding box center [1001, 649] width 68 height 26
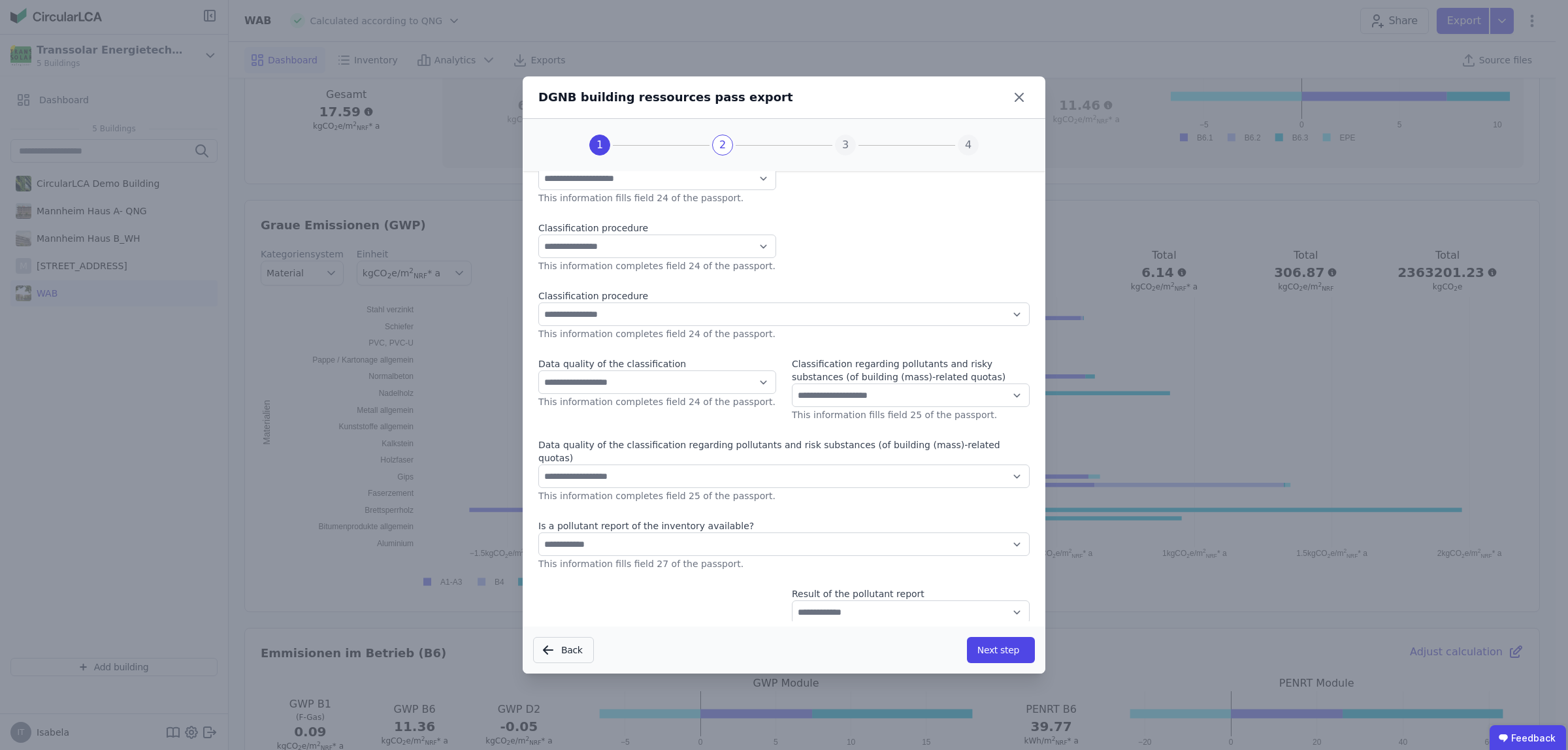
click at [995, 647] on button "Next step" at bounding box center [1001, 649] width 68 height 26
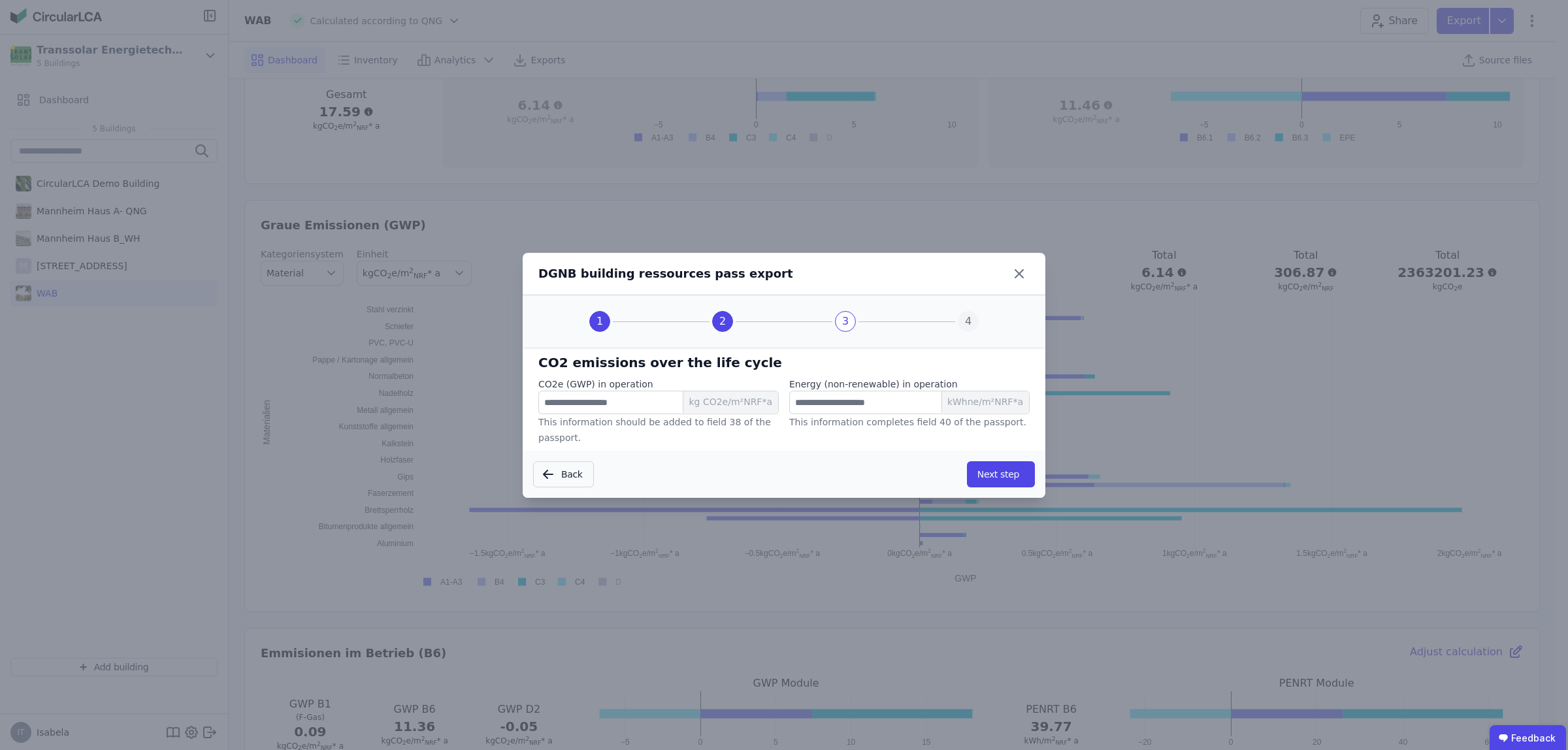
scroll to position [0, 0]
click at [992, 468] on button "Next step" at bounding box center [1001, 474] width 68 height 26
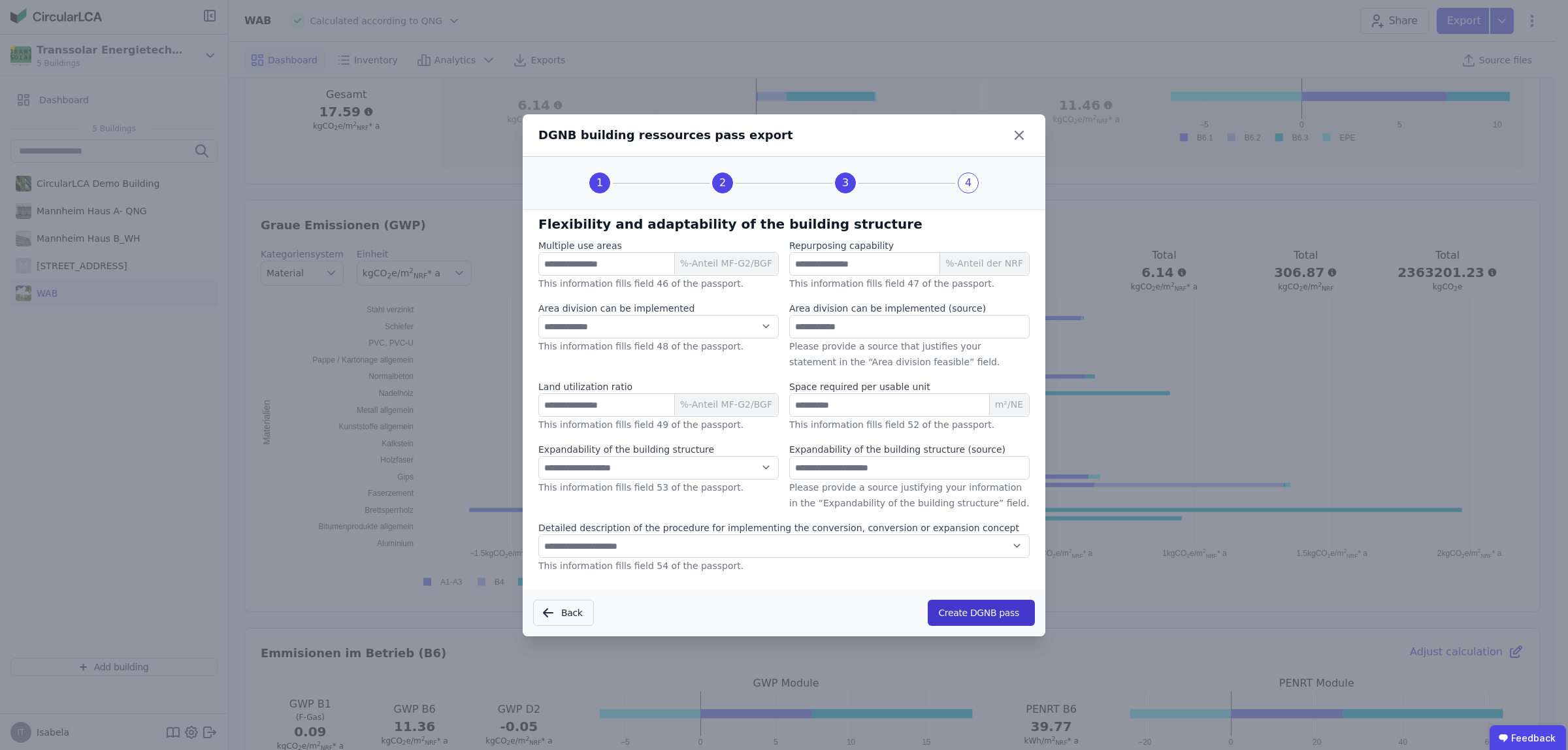
click at [979, 608] on button "Create DGNB pass" at bounding box center [981, 613] width 107 height 26
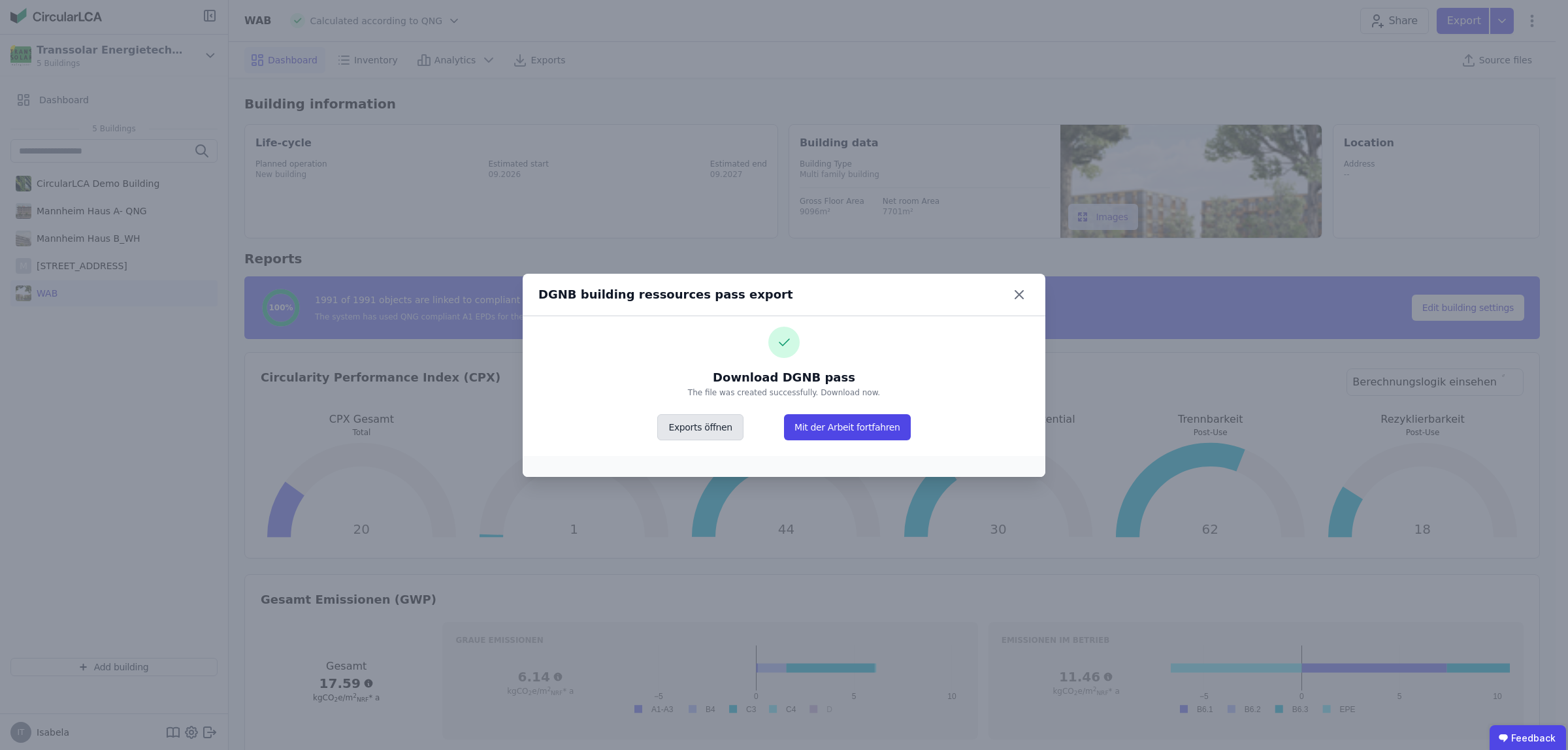
click at [688, 433] on button "Exports öffnen" at bounding box center [700, 426] width 86 height 26
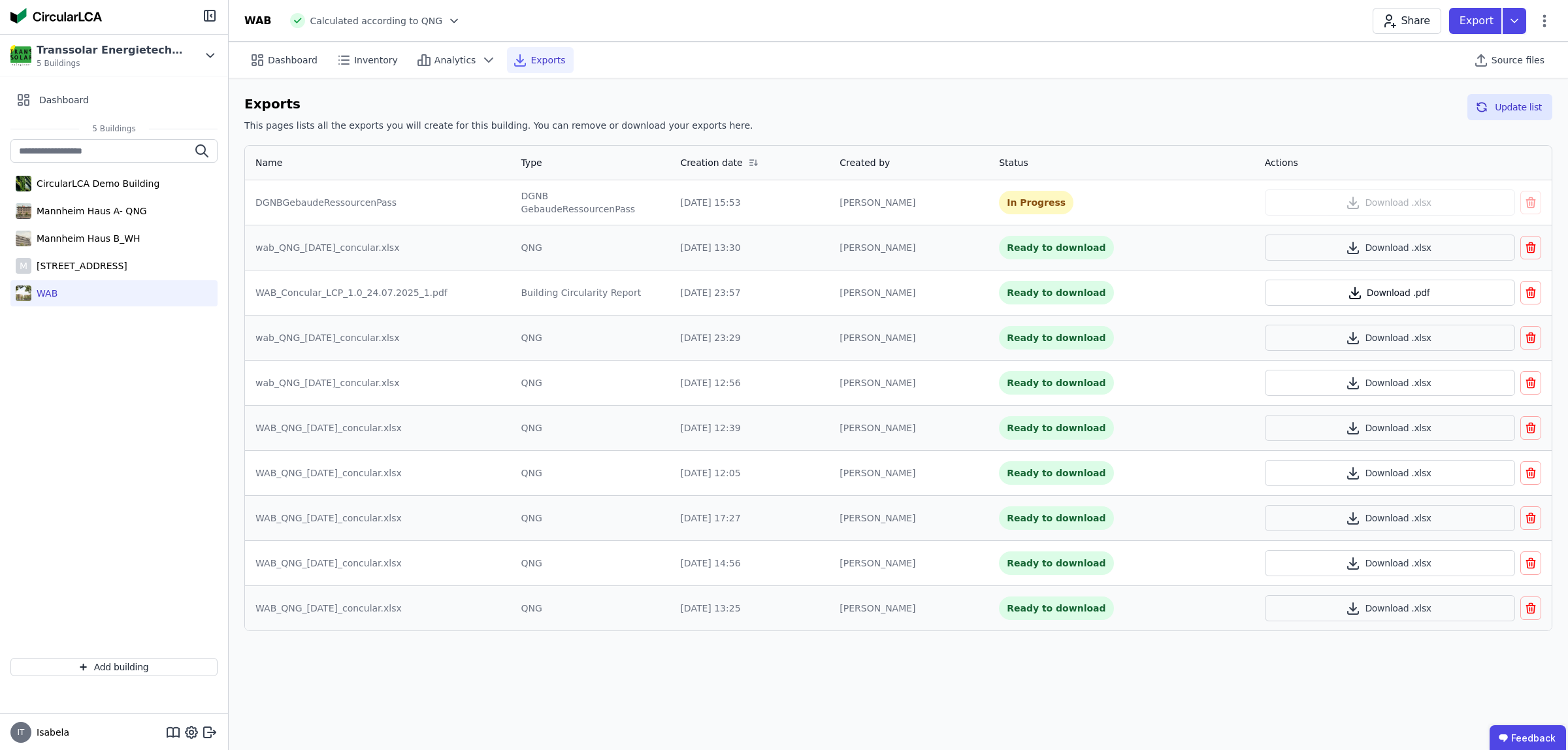
click at [1324, 294] on button "Download .pdf" at bounding box center [1390, 292] width 251 height 26
click at [1073, 200] on div "Ready to download" at bounding box center [1057, 203] width 115 height 24
click at [1396, 206] on button "Download .xlsx" at bounding box center [1390, 202] width 251 height 26
click at [1545, 17] on icon at bounding box center [1545, 20] width 3 height 13
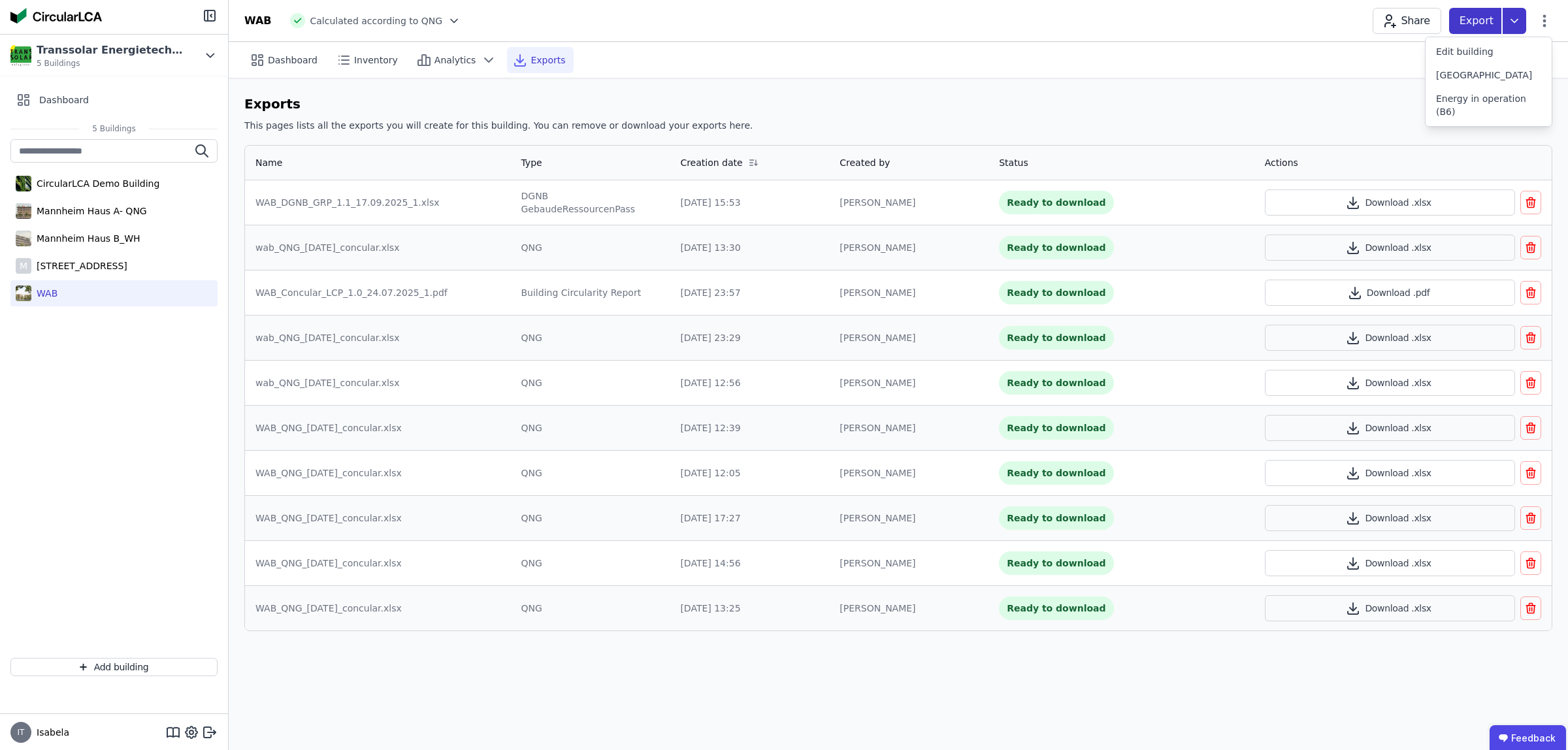
click at [1521, 15] on icon at bounding box center [1515, 20] width 24 height 26
click at [1494, 53] on div "DGNB Building resources pass" at bounding box center [1446, 51] width 138 height 13
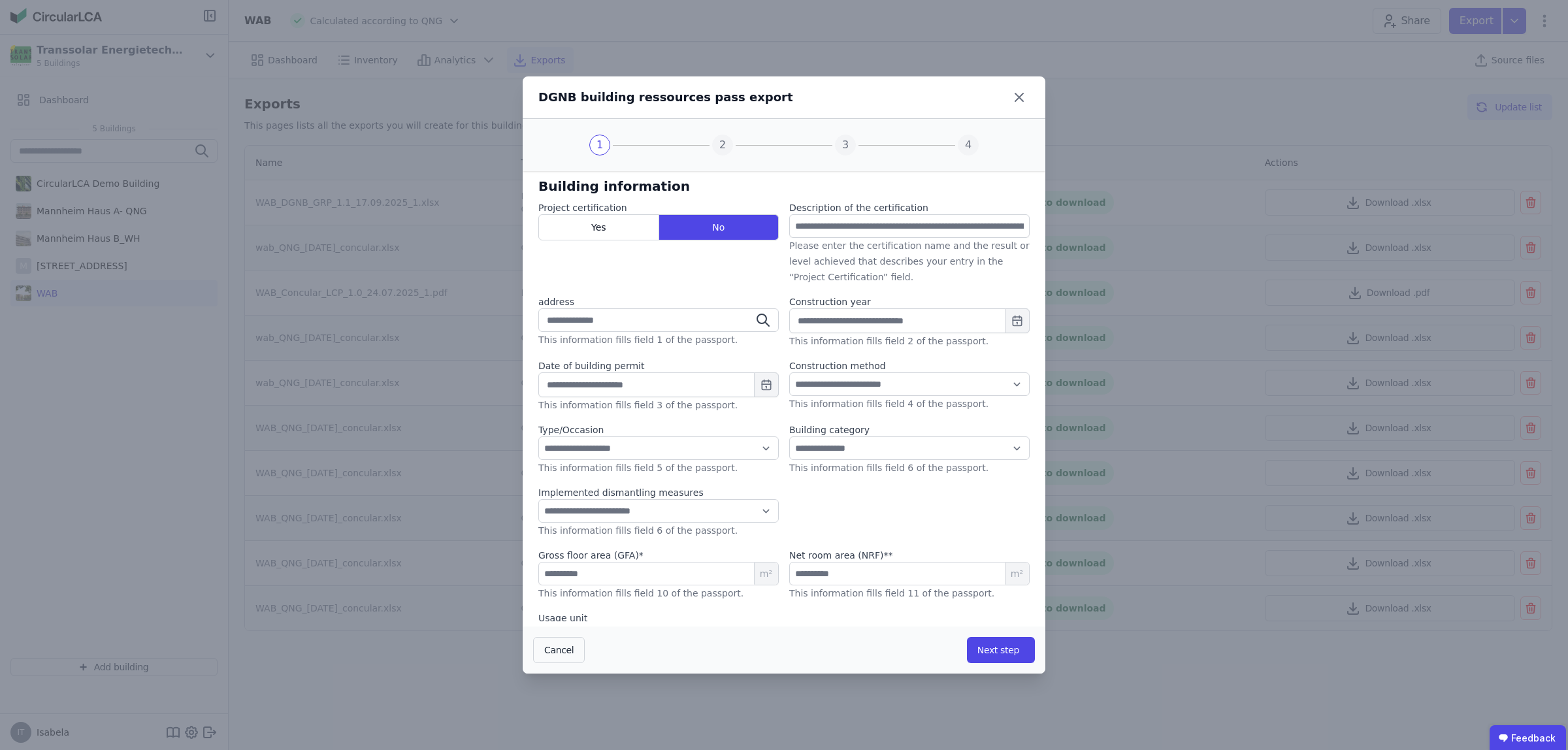
click at [1020, 95] on icon at bounding box center [1019, 97] width 21 height 21
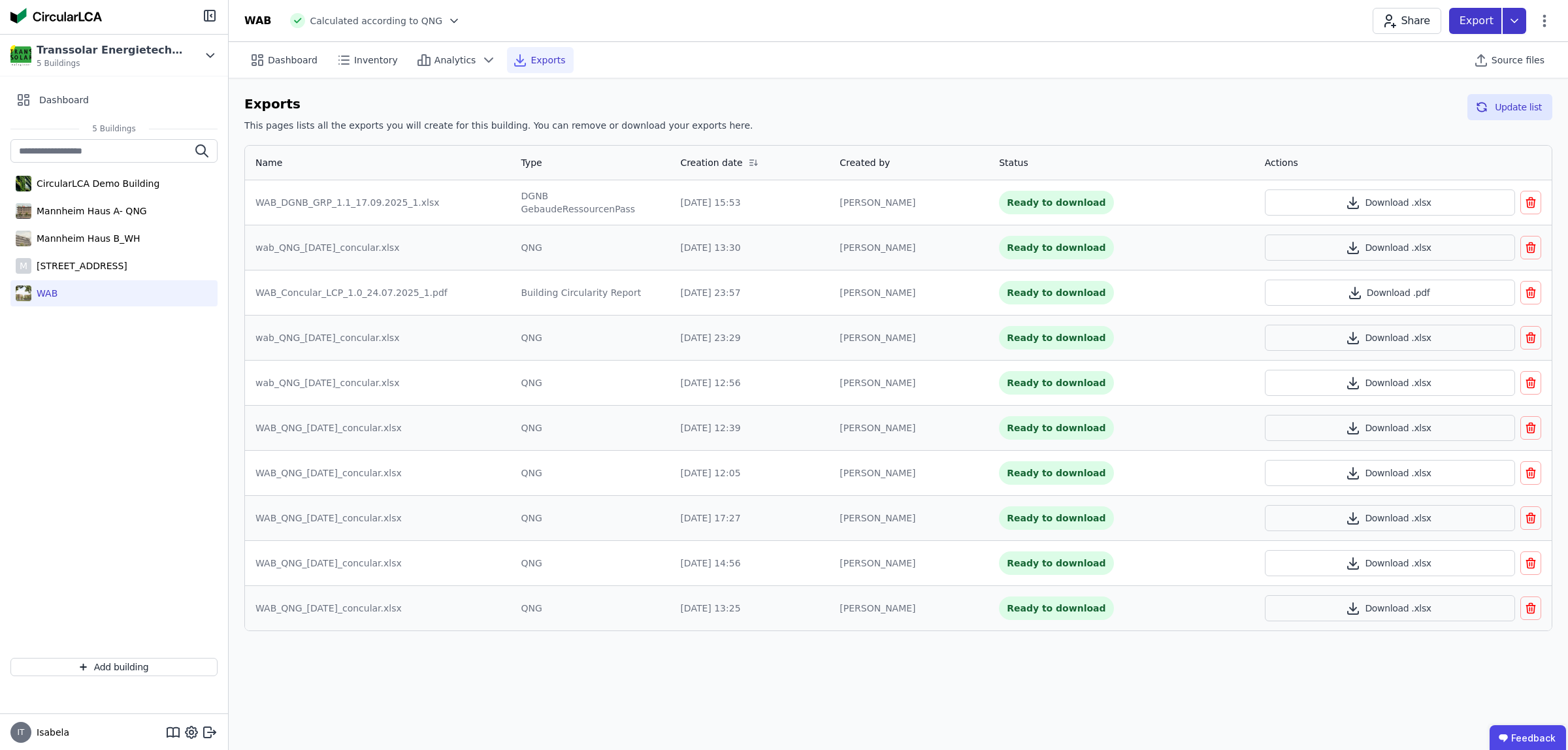
click at [1520, 24] on icon at bounding box center [1515, 20] width 24 height 26
click at [1430, 123] on div "Building Circularity Report" at bounding box center [1437, 122] width 120 height 13
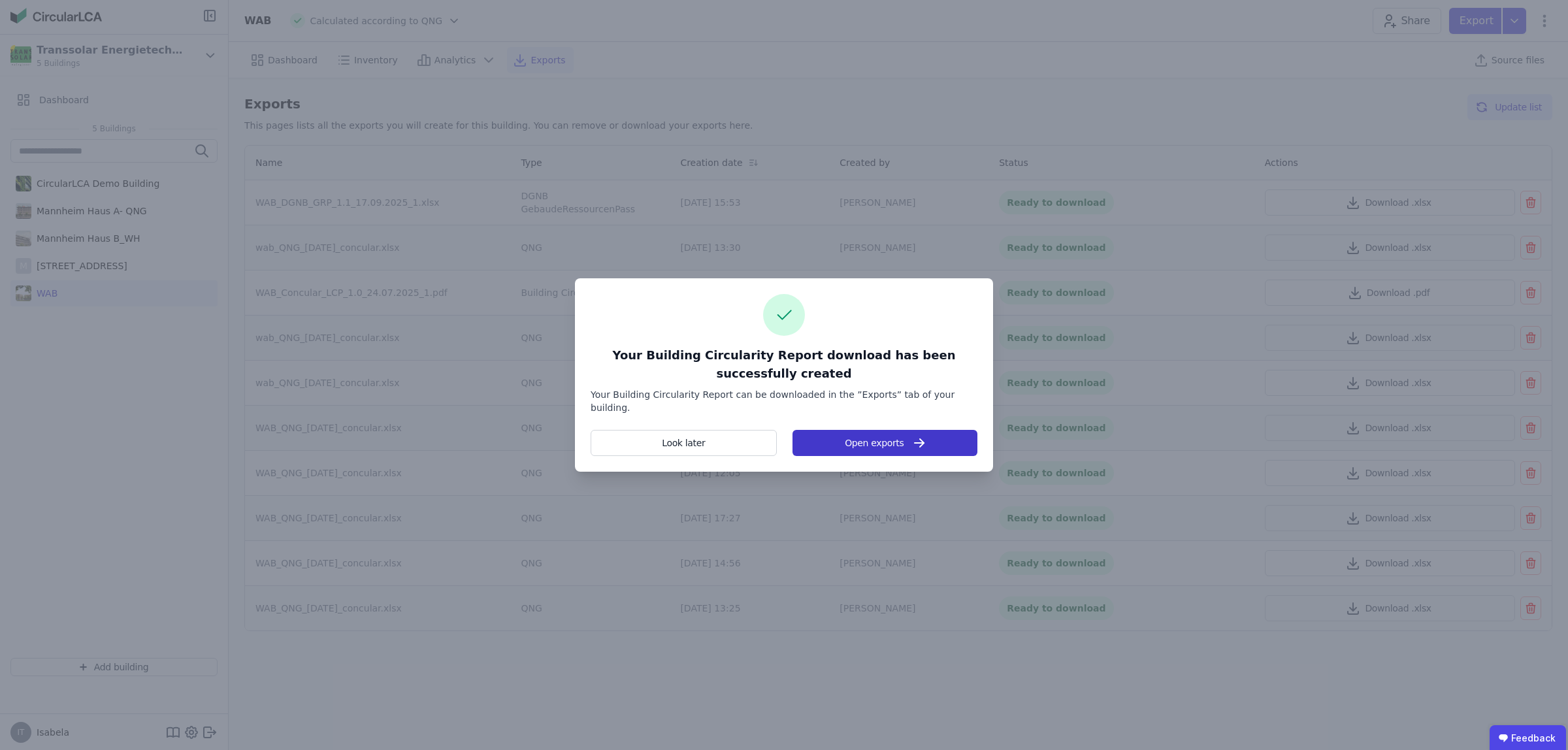
click at [873, 430] on button "Open exports" at bounding box center [885, 442] width 185 height 26
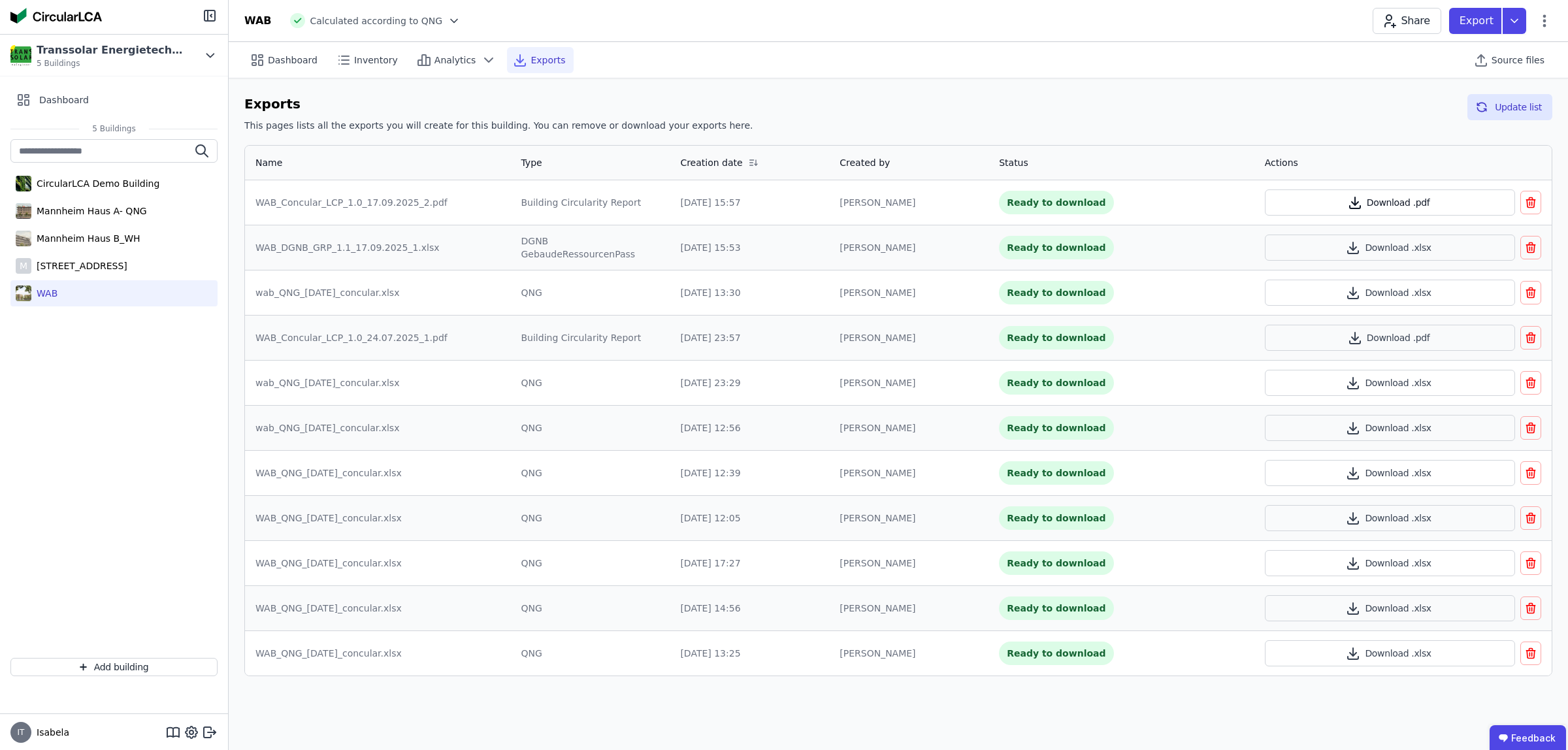
click at [1386, 204] on button "Download .pdf" at bounding box center [1390, 202] width 251 height 26
click at [1385, 247] on button "Download .xlsx" at bounding box center [1390, 247] width 251 height 26
click at [367, 66] on span "Inventory" at bounding box center [376, 60] width 44 height 13
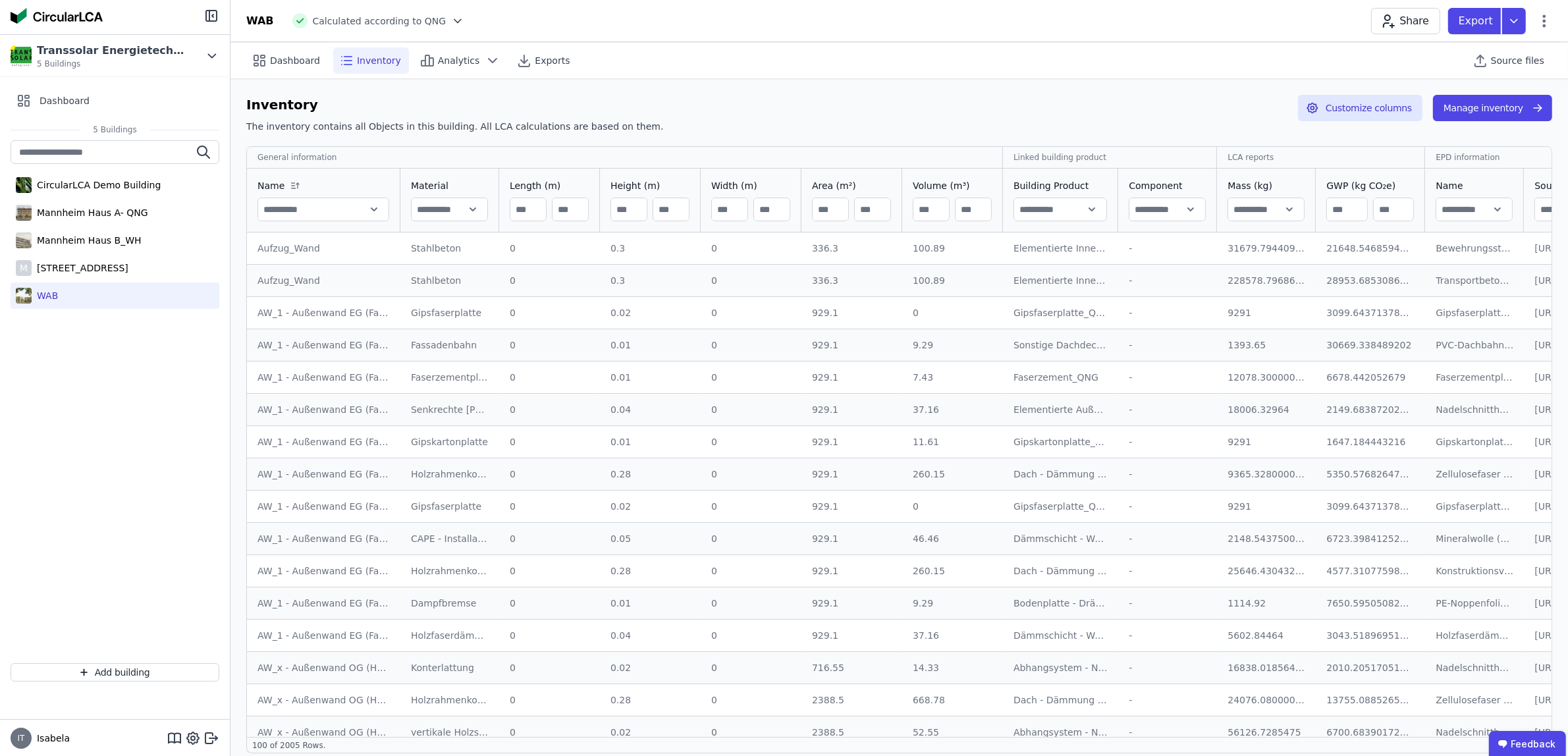
click at [1179, 206] on input "text" at bounding box center [1167, 210] width 76 height 24
click at [1190, 206] on input "text" at bounding box center [1167, 210] width 76 height 24
click at [1087, 205] on input "text" at bounding box center [1060, 210] width 92 height 24
click at [1084, 205] on input "text" at bounding box center [1060, 210] width 92 height 24
click at [949, 80] on div "Inventory The inventory contains all Objects in this building. All LCA calculat…" at bounding box center [898, 424] width 1337 height 690
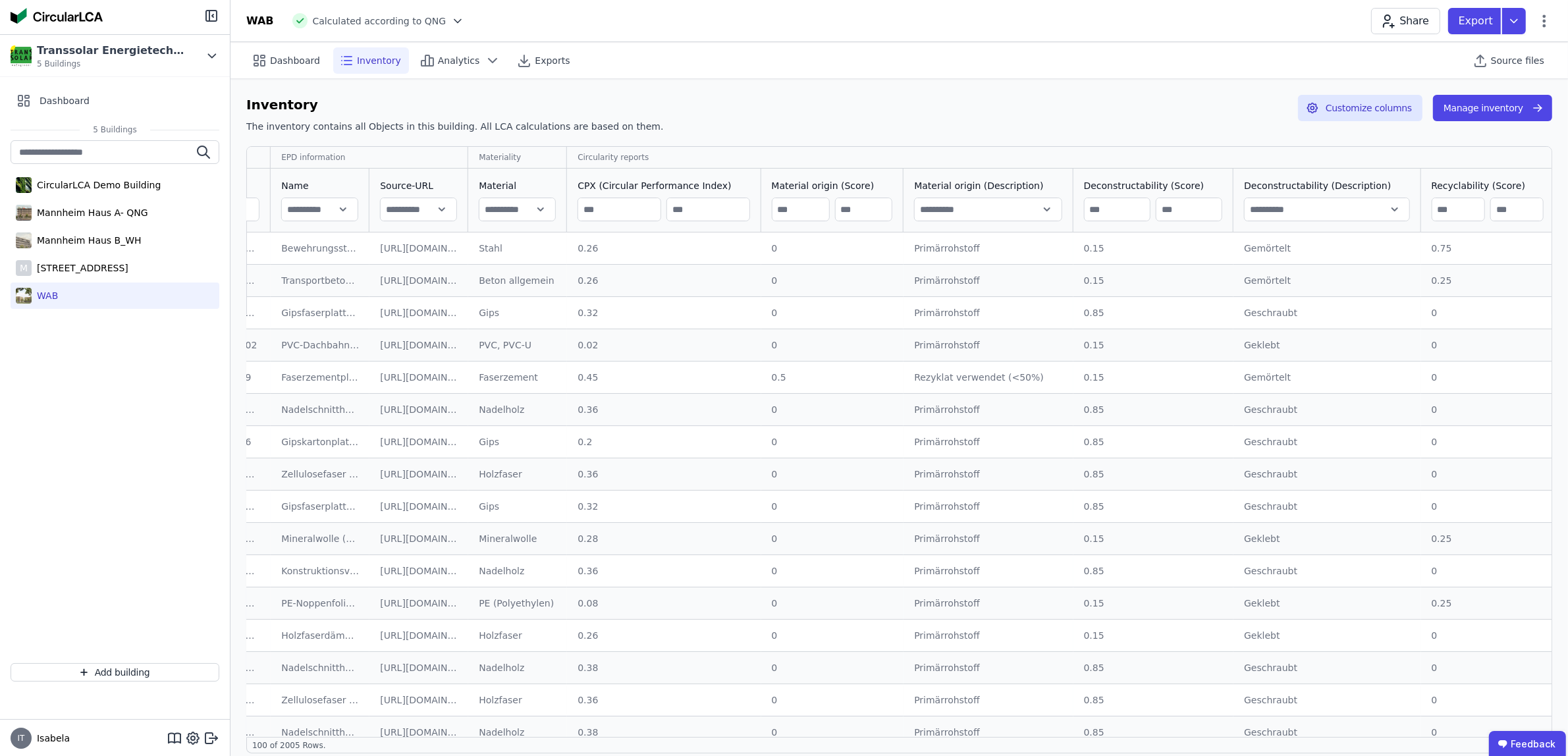
scroll to position [0, 993]
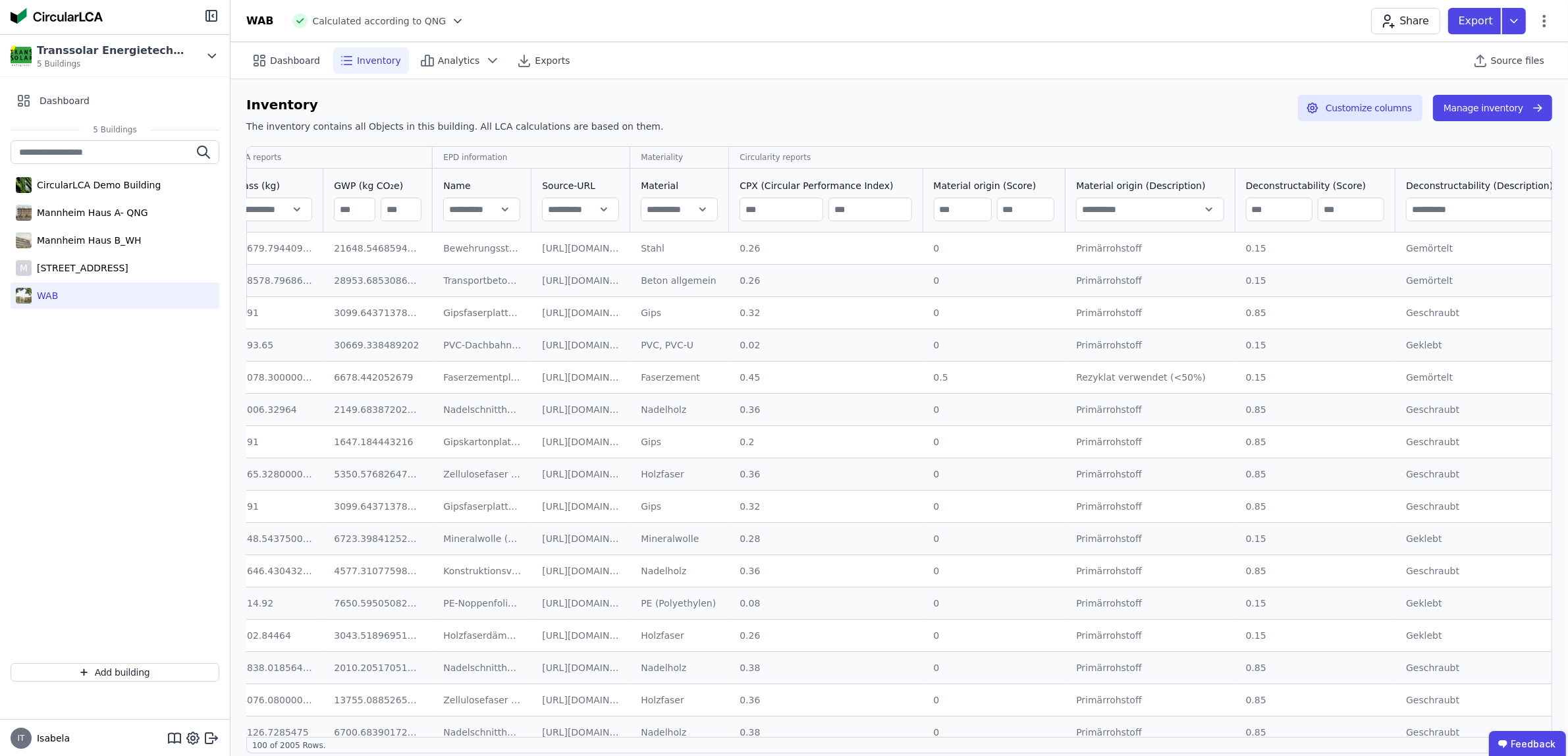
click at [697, 210] on input "text" at bounding box center [679, 210] width 76 height 24
type input "**********"
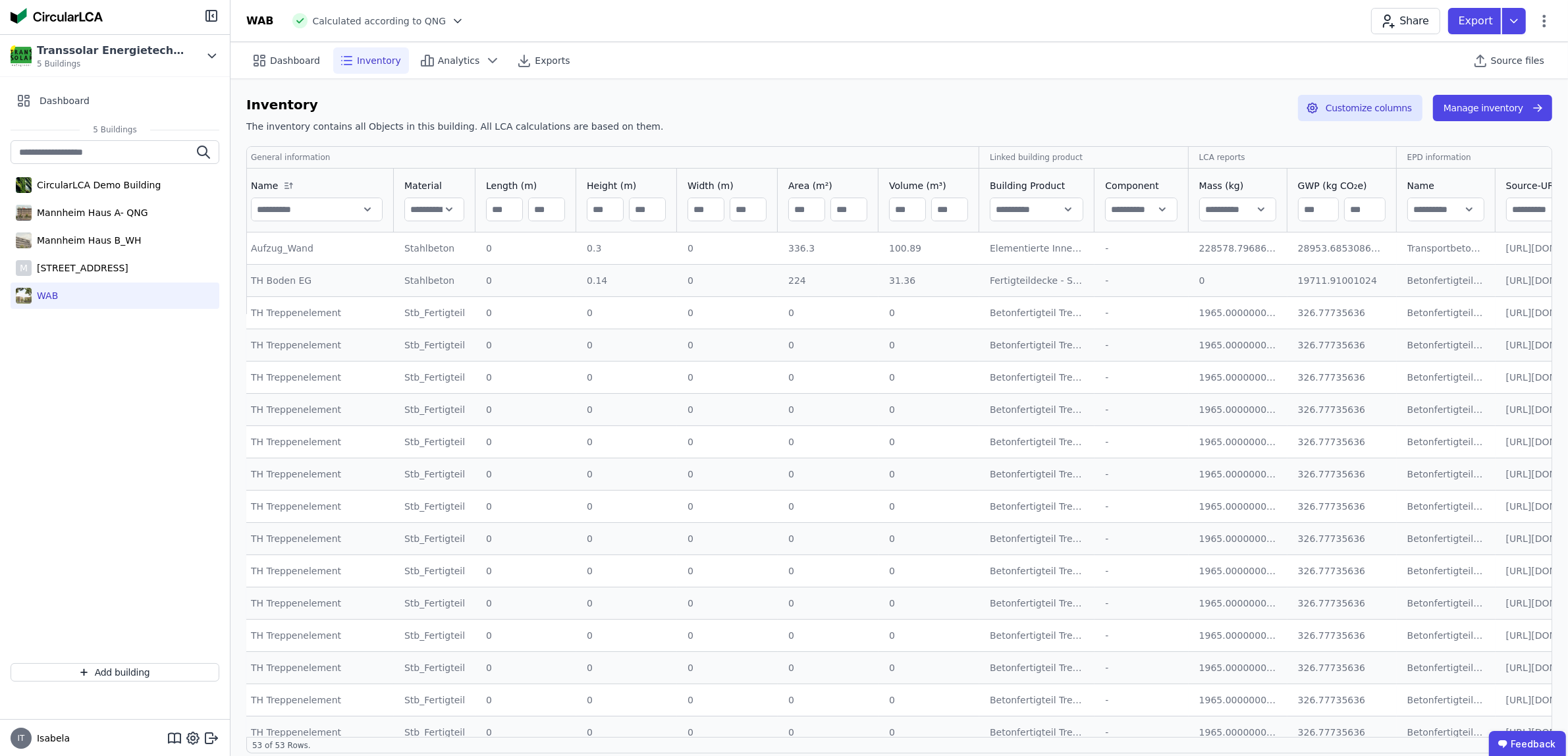
scroll to position [0, 3]
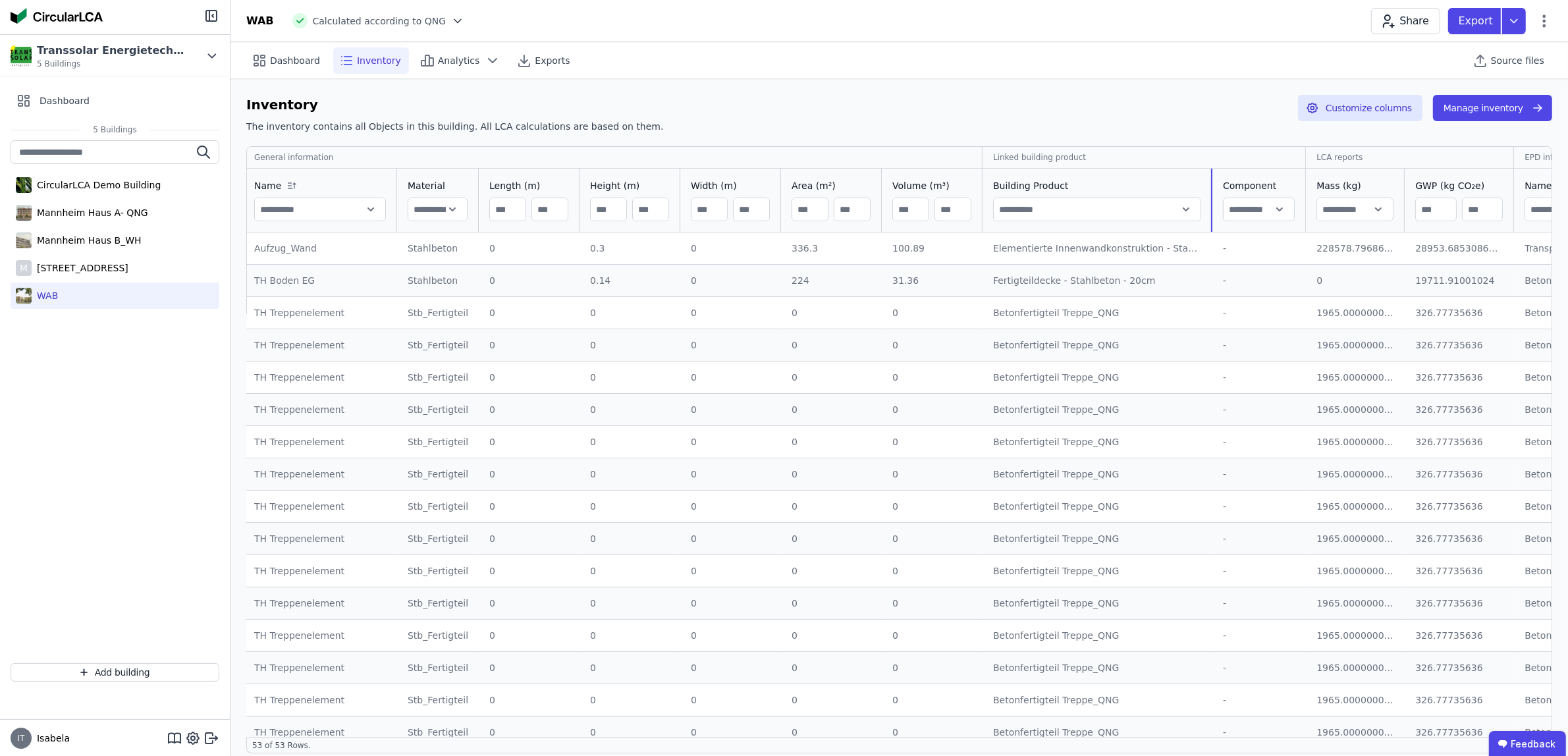
drag, startPoint x: 1085, startPoint y: 173, endPoint x: 1216, endPoint y: 179, distance: 131.1
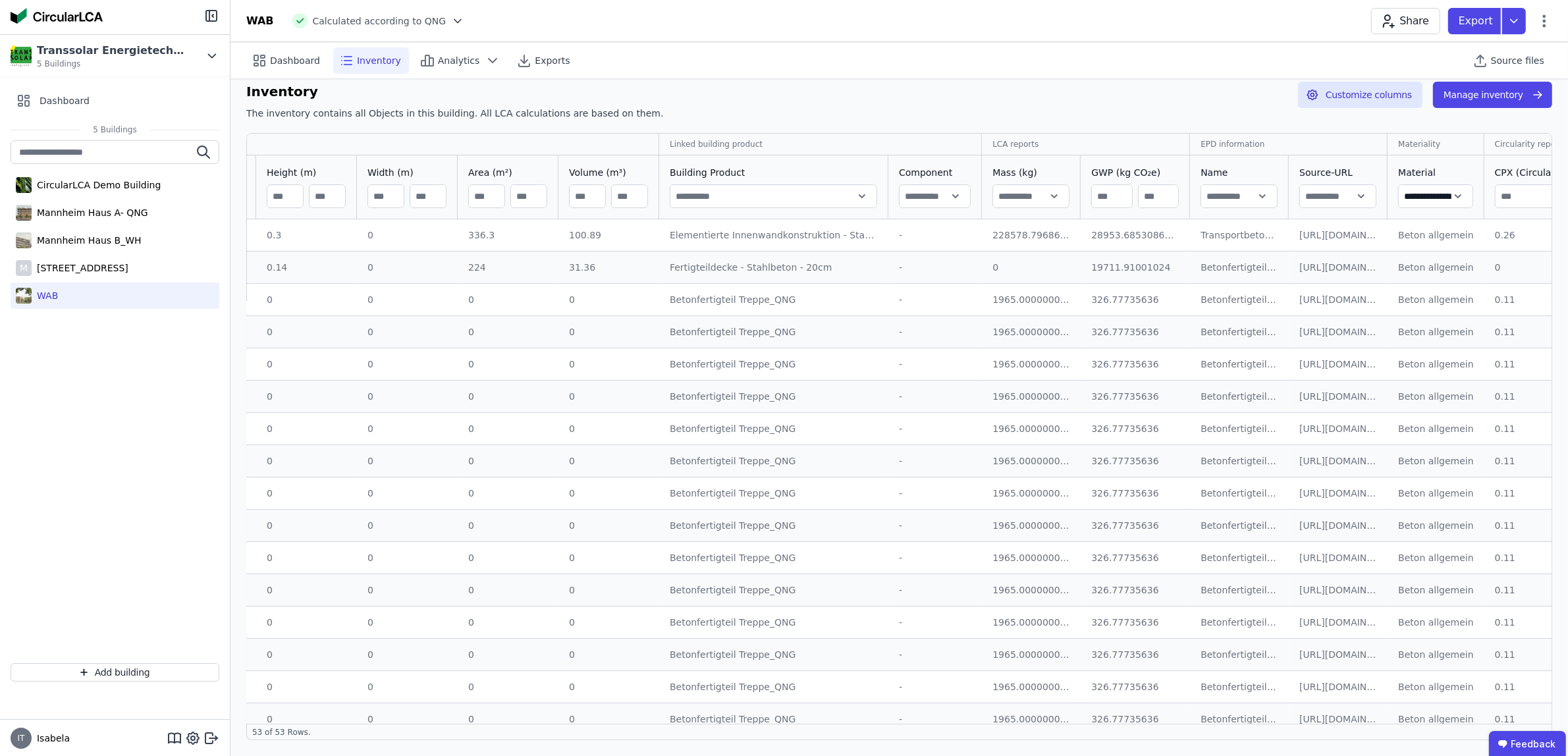
scroll to position [0, 157]
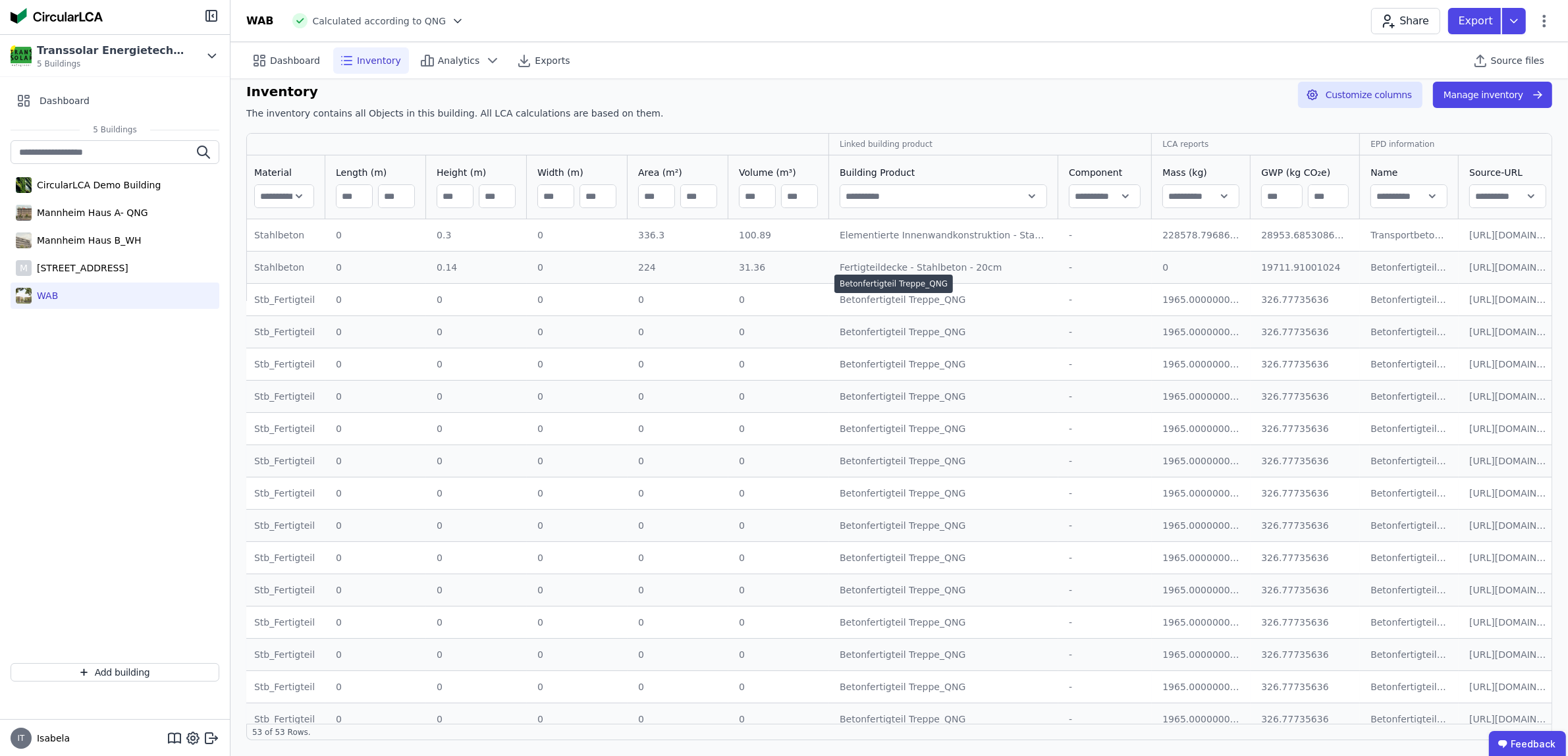
click at [887, 305] on div "Betonfertigteil Treppe_QNG" at bounding box center [943, 299] width 208 height 13
click at [887, 302] on div "Betonfertigteil Treppe_QNG" at bounding box center [943, 299] width 208 height 13
click at [290, 199] on input "text" at bounding box center [284, 196] width 59 height 24
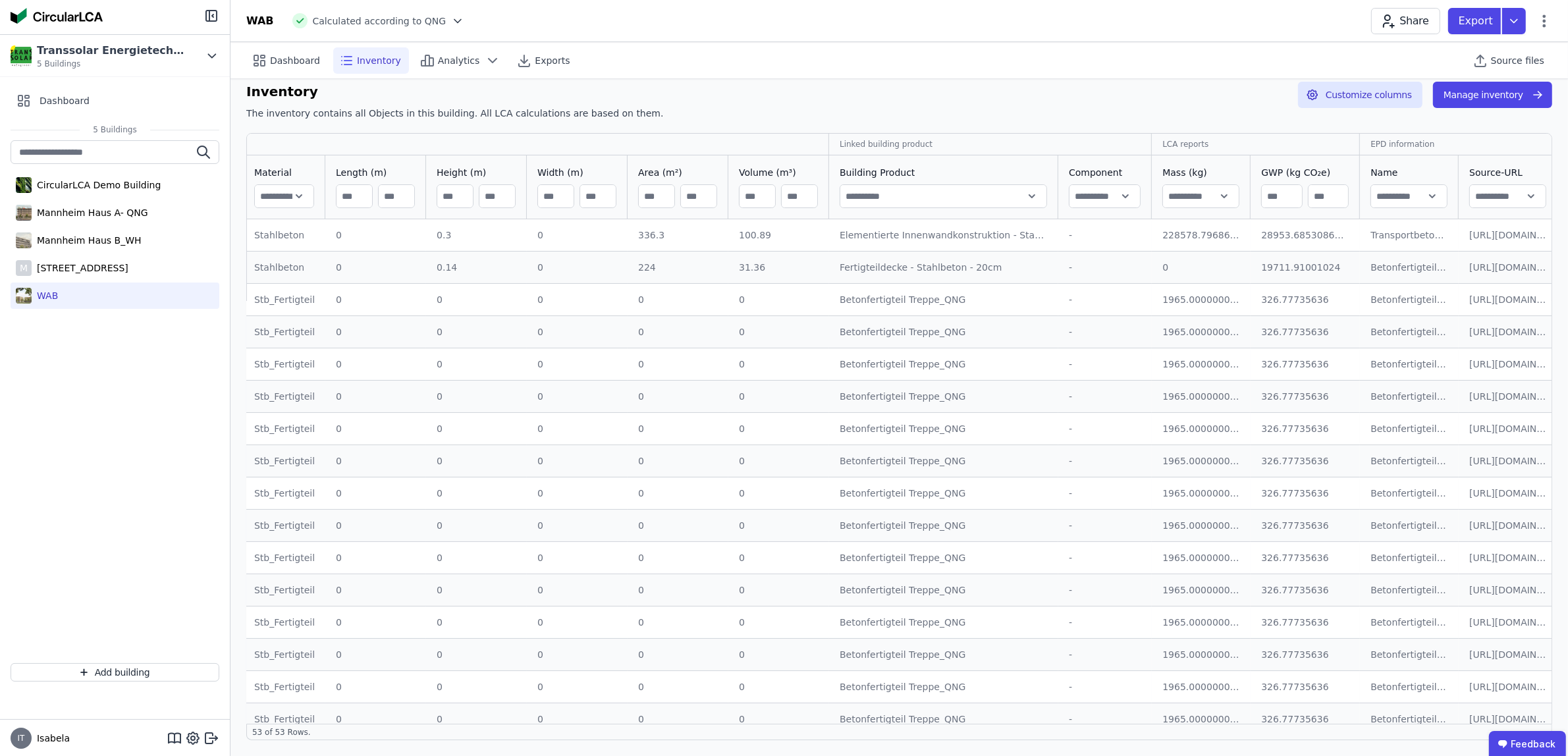
type input "**********"
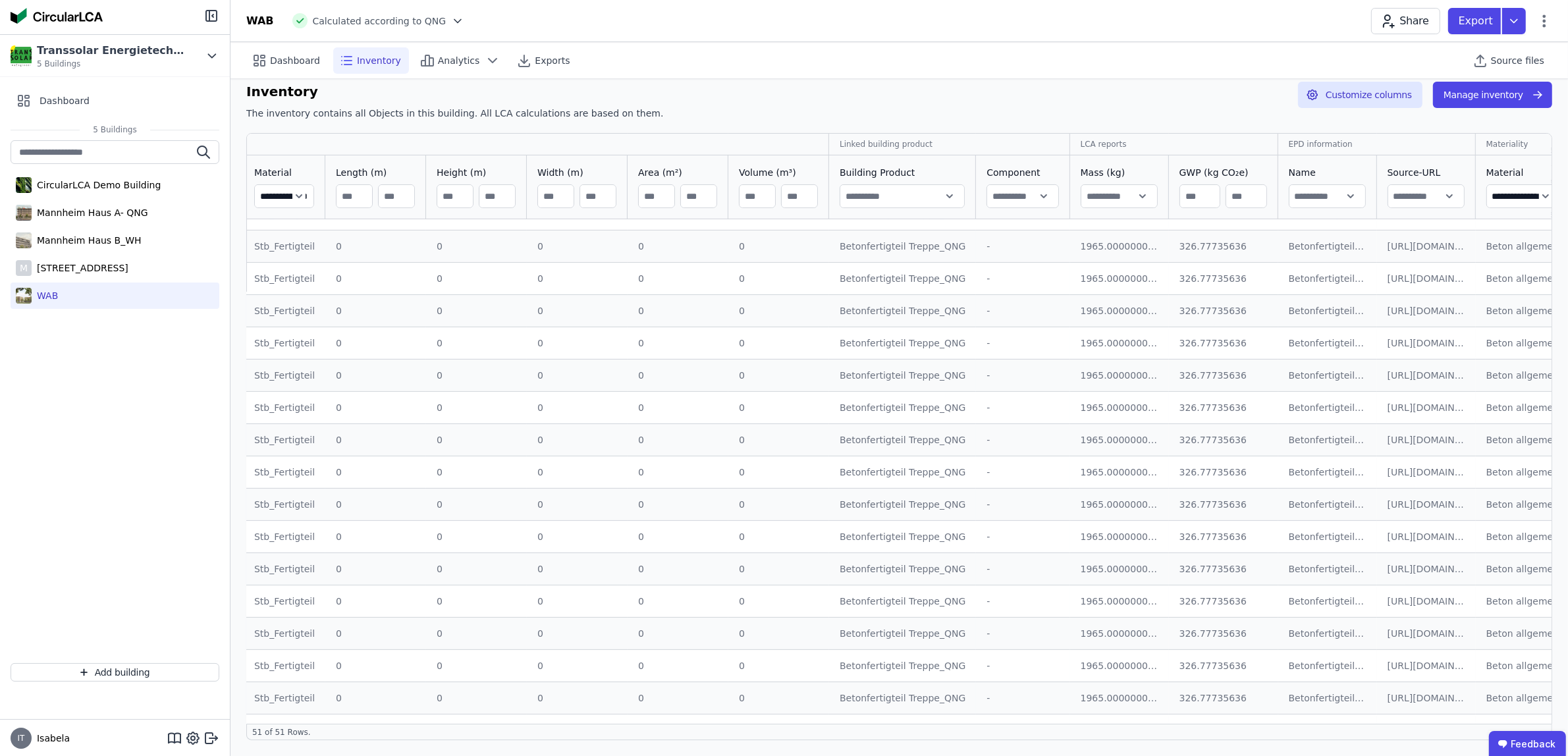
scroll to position [412, 157]
click at [287, 201] on input "**********" at bounding box center [284, 196] width 59 height 24
click at [53, 291] on div "WAB" at bounding box center [44, 295] width 26 height 13
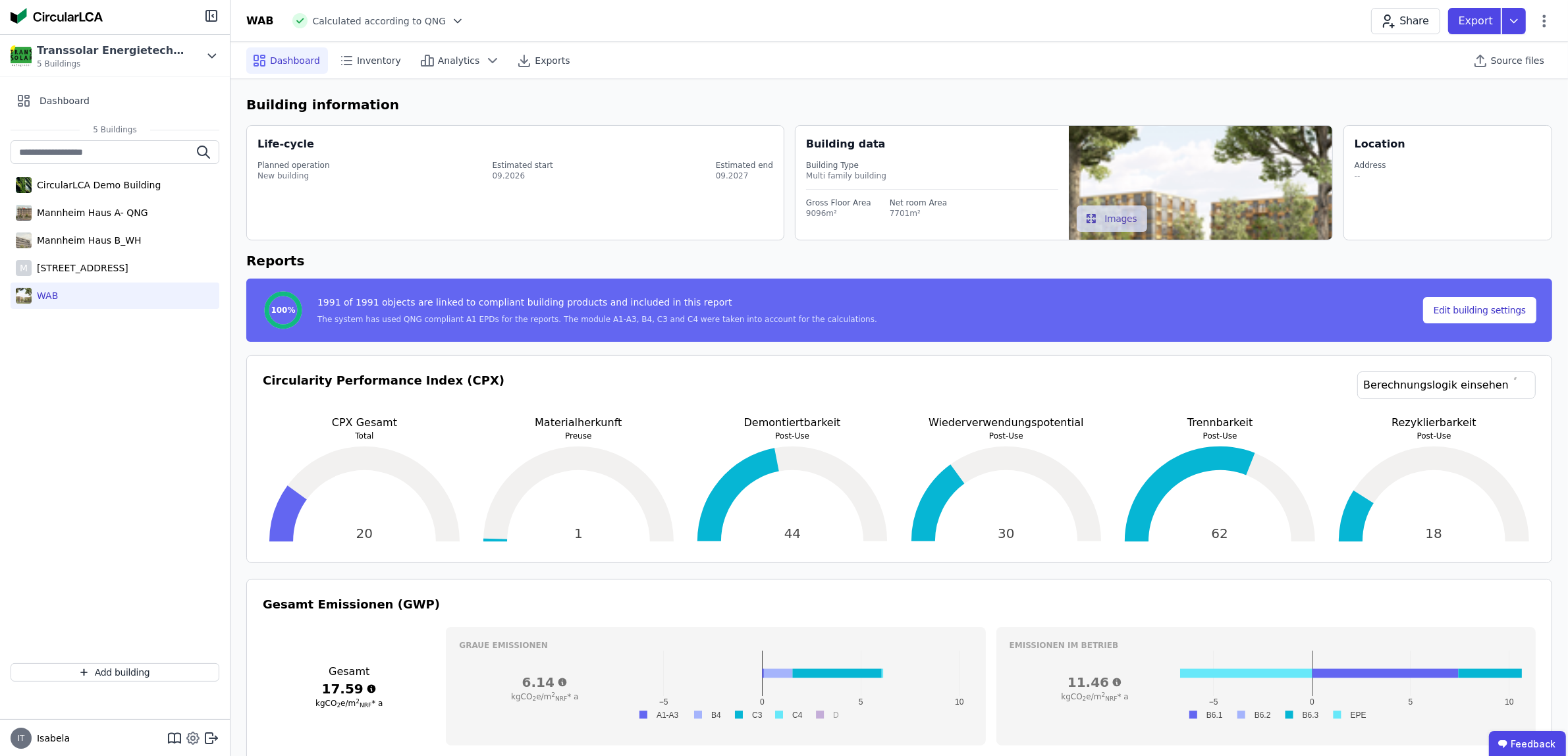
click at [192, 736] on icon at bounding box center [192, 738] width 4 height 4
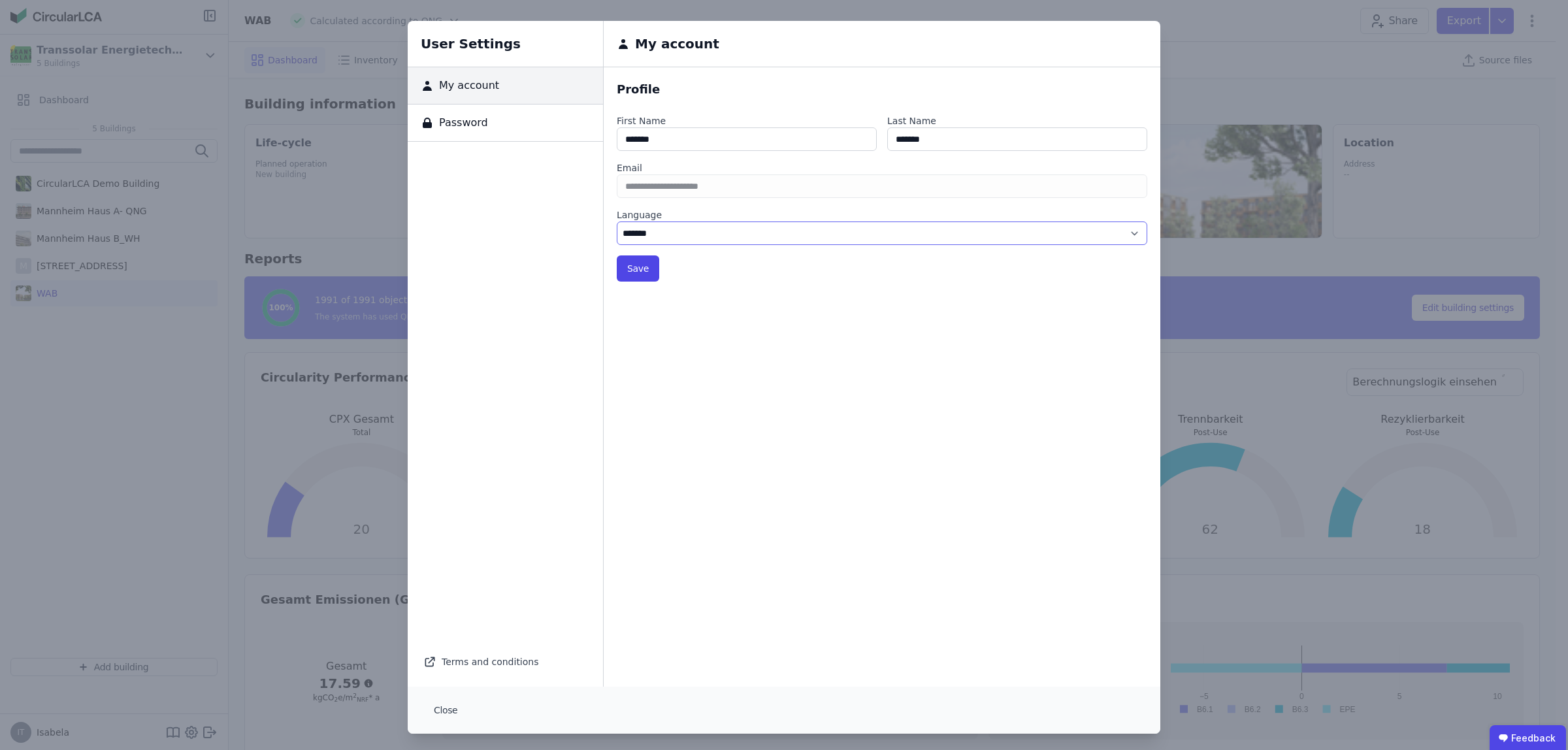
click at [650, 229] on select "******* ******" at bounding box center [881, 233] width 530 height 24
select select "*"
click at [617, 221] on select "******* ******" at bounding box center [881, 233] width 530 height 24
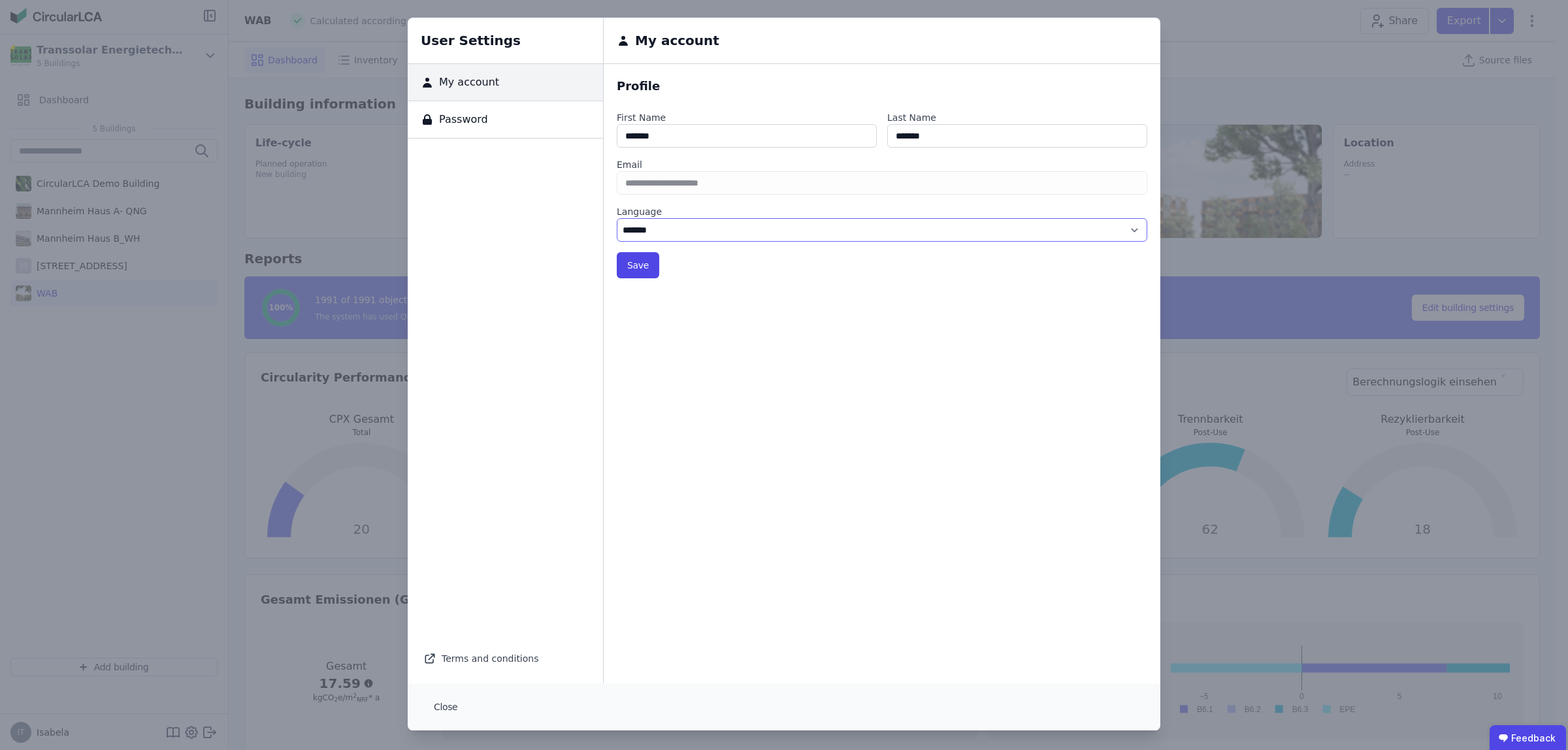
scroll to position [5, 0]
click at [632, 266] on button "Save" at bounding box center [638, 263] width 42 height 26
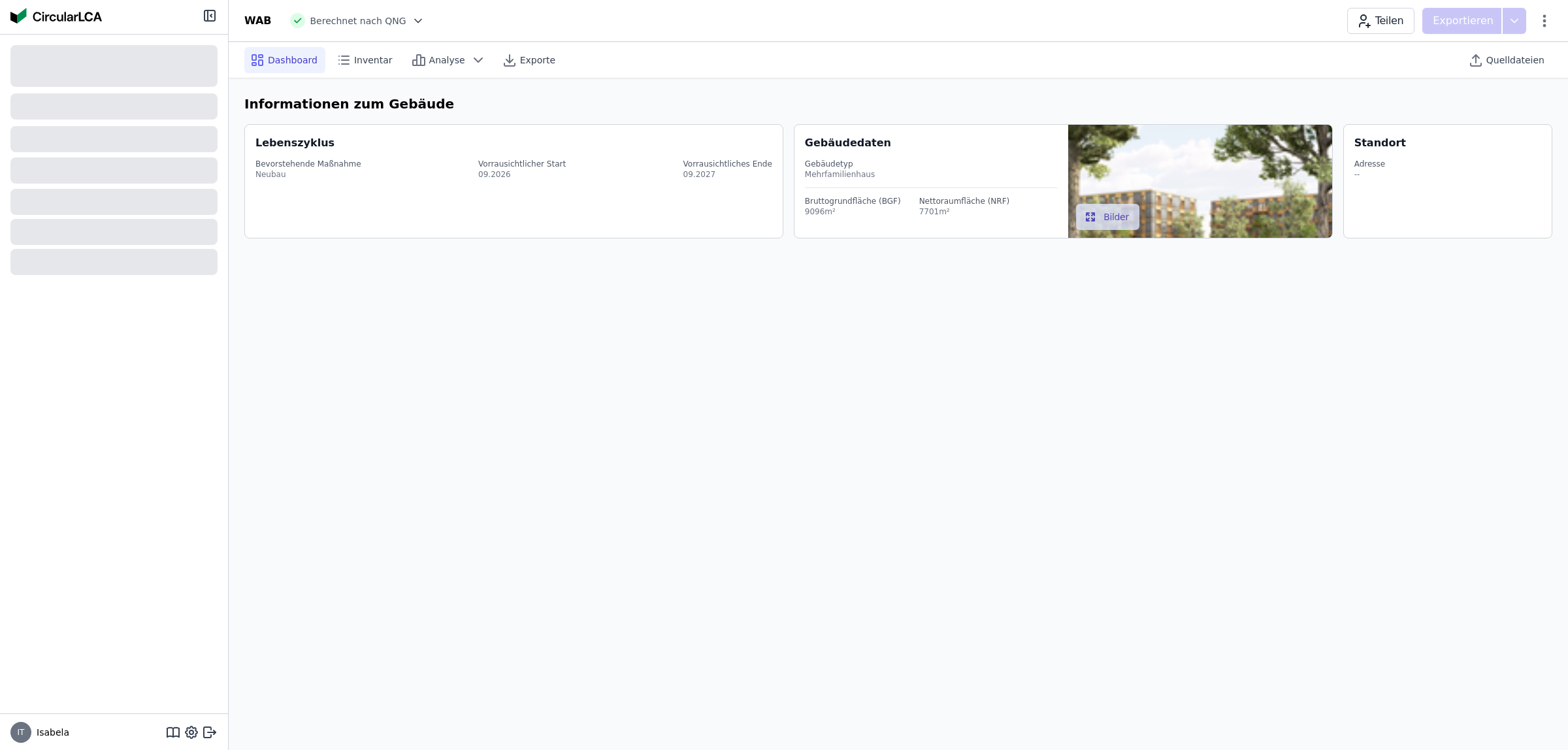
click at [1200, 57] on div "Dashboard Inventar Analyse Exporte Quelldateien" at bounding box center [898, 60] width 1308 height 36
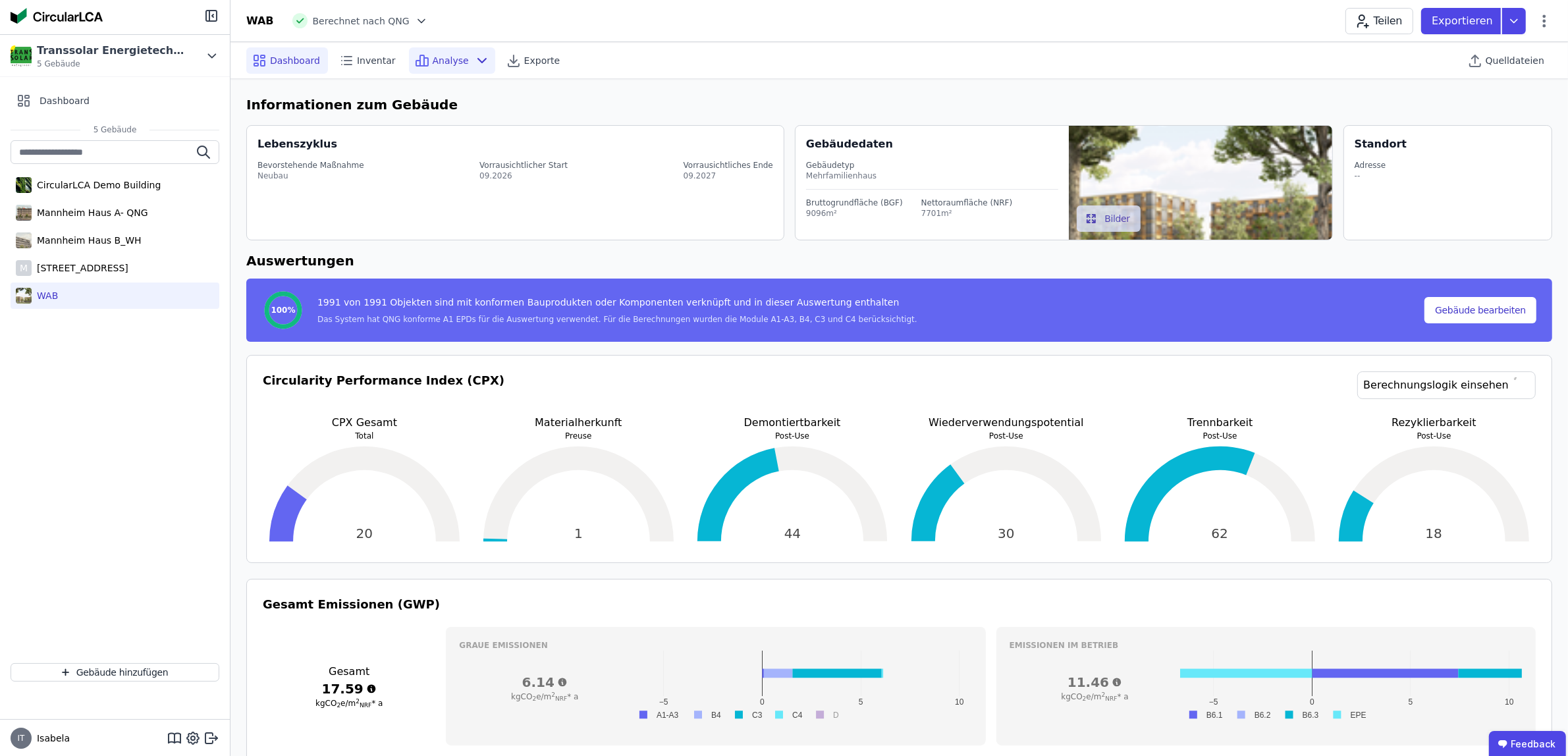
click at [433, 59] on span "Analyse" at bounding box center [451, 60] width 36 height 13
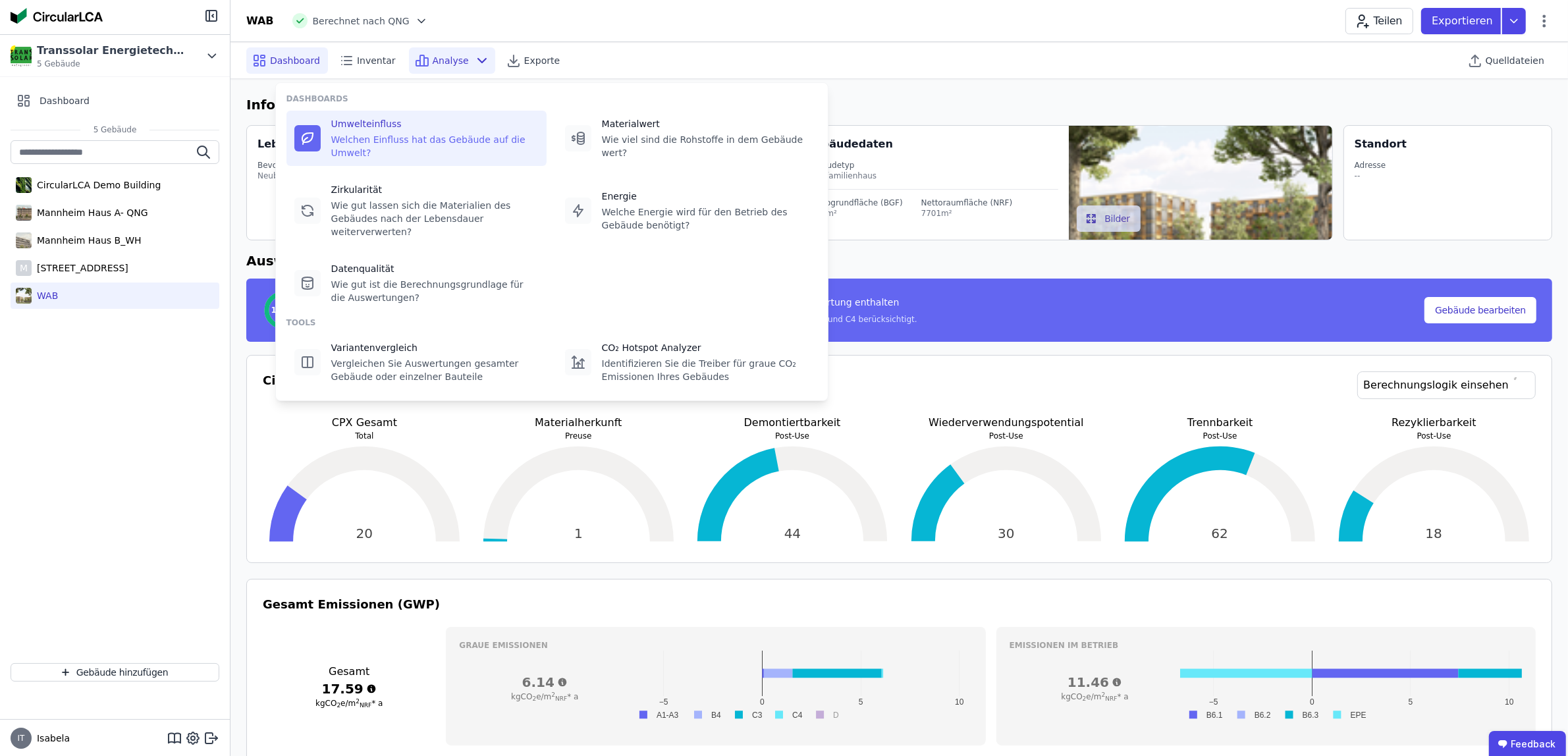
click at [386, 131] on div "Umwelteinfluss Welchen Einfluss hat das Gebäude auf die Umwelt?" at bounding box center [435, 138] width 207 height 42
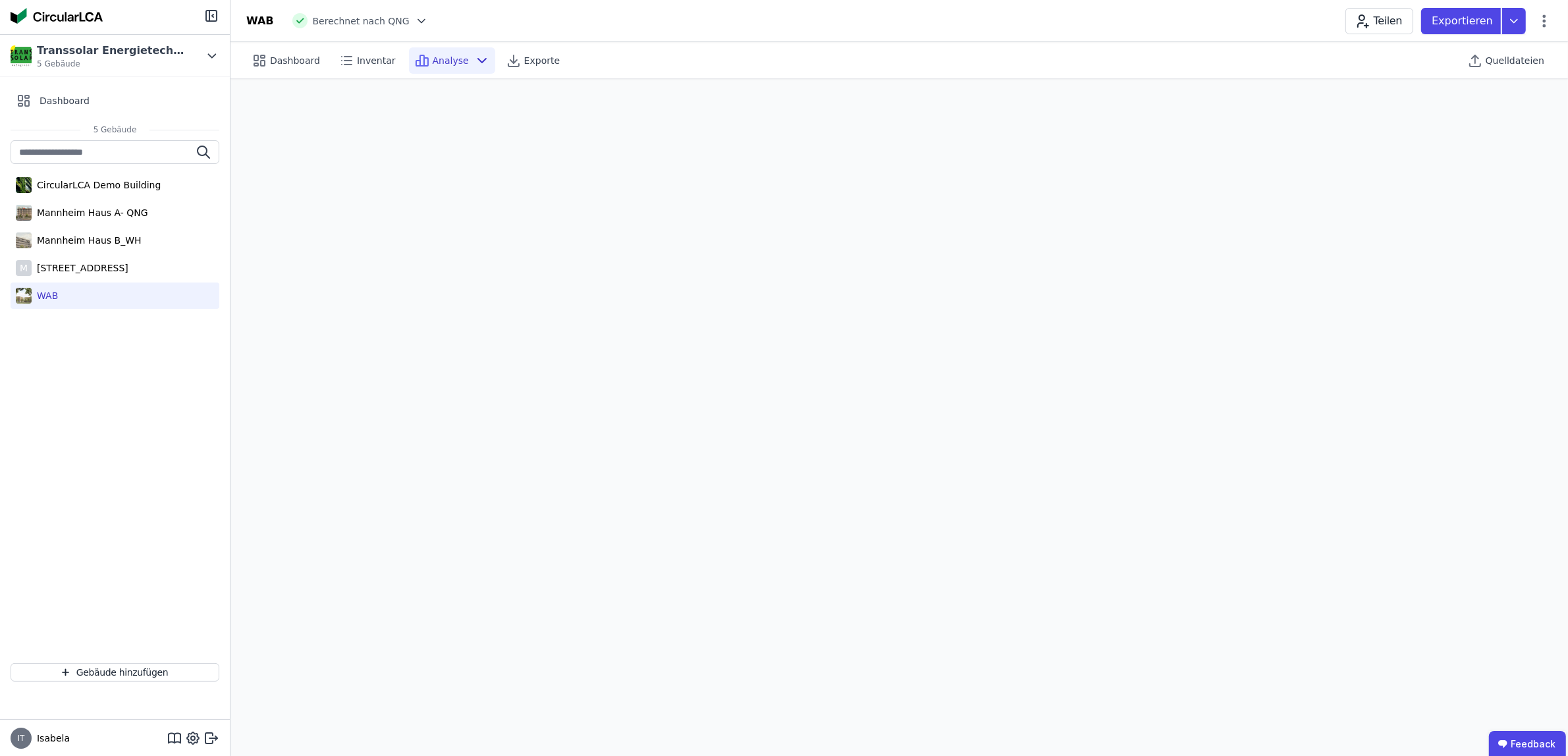
scroll to position [37, 0]
